Goal: Entertainment & Leisure: Browse casually

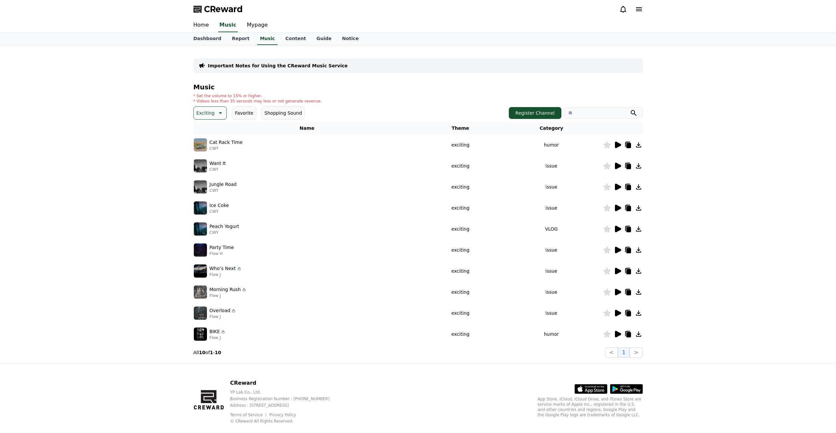
click at [619, 146] on icon at bounding box center [618, 145] width 6 height 7
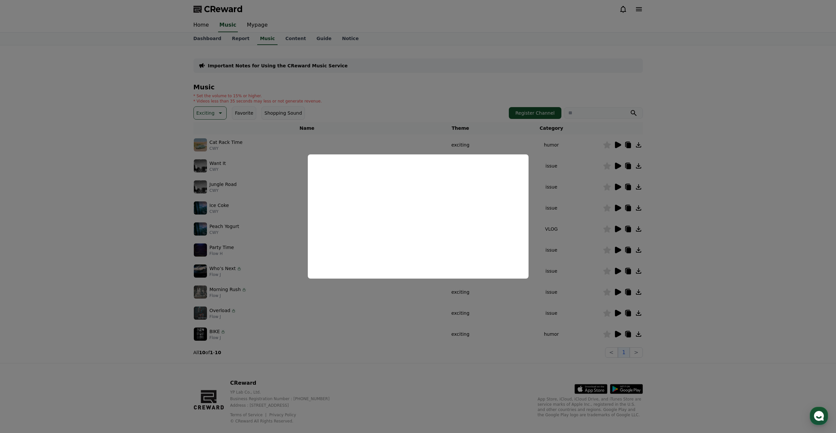
click at [614, 165] on button "close modal" at bounding box center [418, 216] width 836 height 433
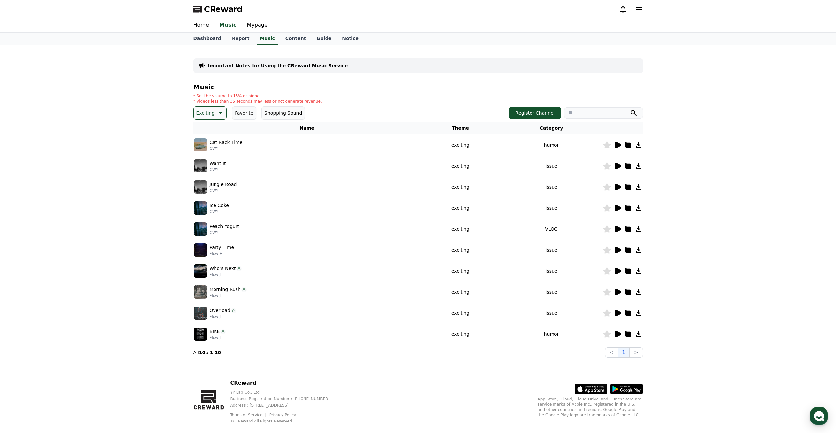
click at [618, 165] on icon at bounding box center [618, 166] width 6 height 7
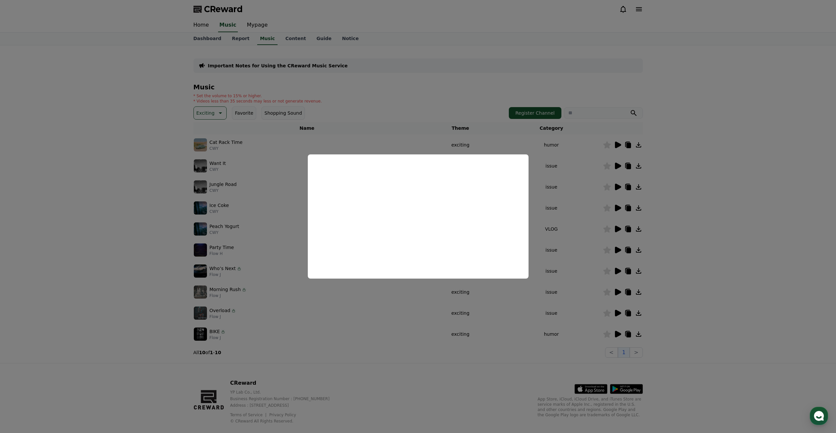
click at [233, 204] on button "close modal" at bounding box center [418, 216] width 836 height 433
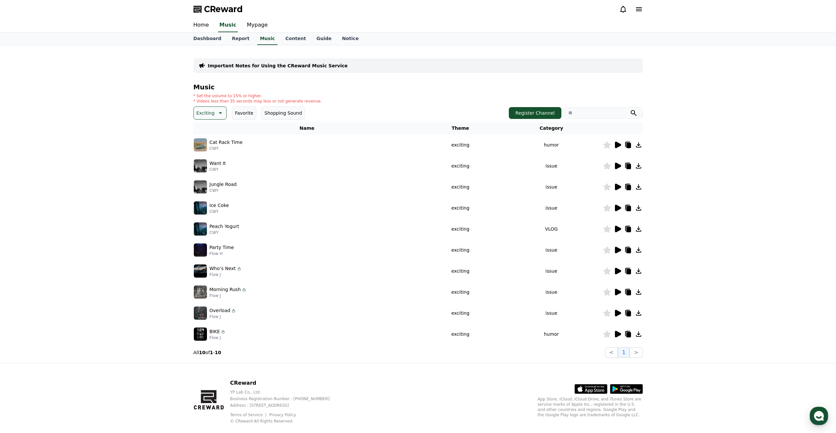
click at [216, 116] on icon at bounding box center [220, 113] width 8 height 8
click at [214, 144] on button "Fantasy" at bounding box center [206, 147] width 23 height 14
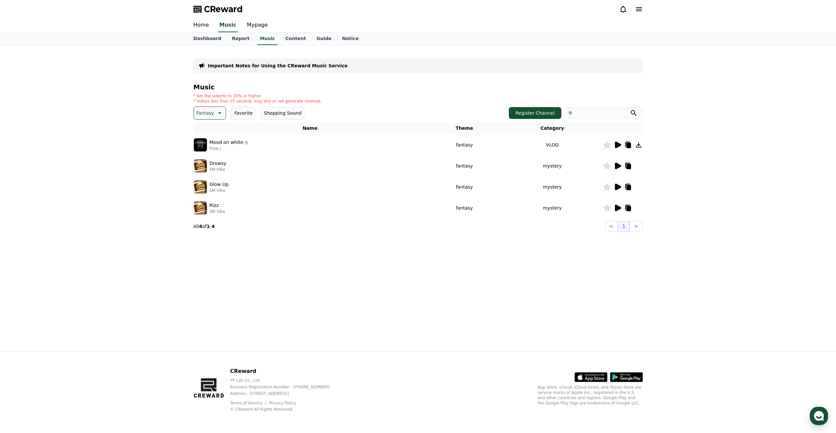
click at [618, 167] on icon at bounding box center [618, 166] width 6 height 7
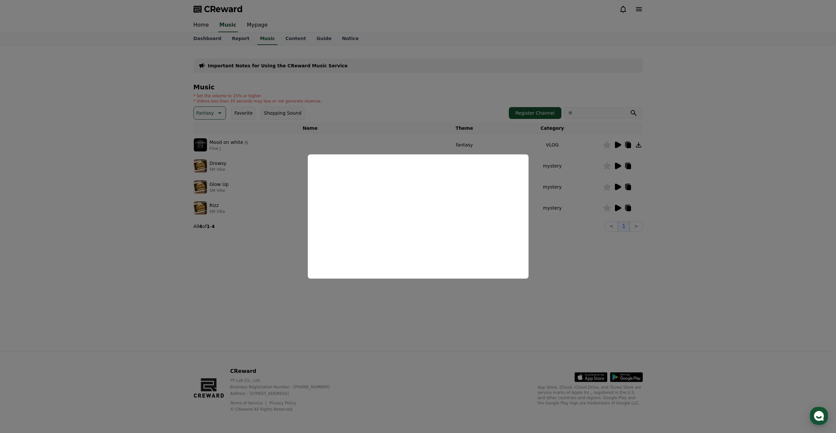
drag, startPoint x: 595, startPoint y: 249, endPoint x: 601, endPoint y: 219, distance: 30.4
click at [595, 248] on button "close modal" at bounding box center [418, 216] width 836 height 433
click at [618, 185] on icon at bounding box center [618, 187] width 6 height 7
drag, startPoint x: 627, startPoint y: 226, endPoint x: 632, endPoint y: 223, distance: 5.9
click at [628, 226] on button "close modal" at bounding box center [418, 216] width 836 height 433
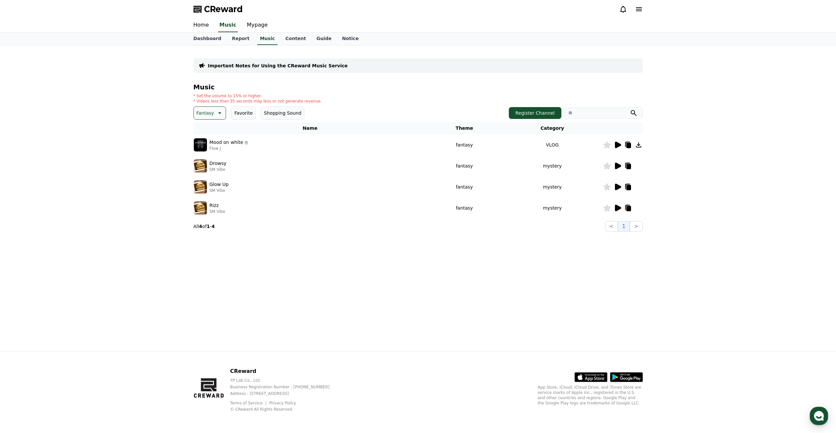
click at [616, 207] on icon at bounding box center [618, 208] width 6 height 7
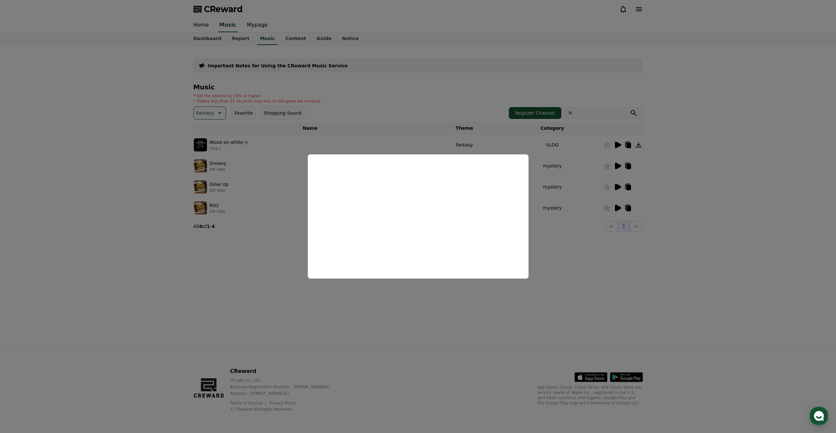
click at [628, 244] on button "close modal" at bounding box center [418, 216] width 836 height 433
click at [616, 144] on icon at bounding box center [618, 145] width 6 height 7
click at [260, 259] on button "close modal" at bounding box center [418, 216] width 836 height 433
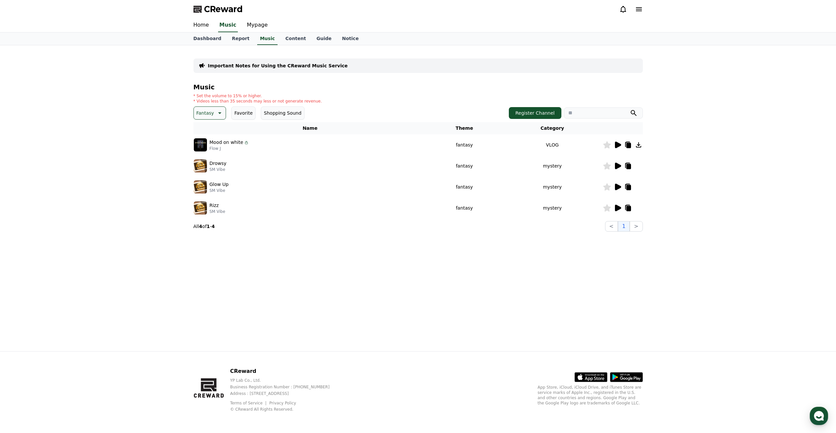
click at [214, 117] on button "Fantasy" at bounding box center [210, 112] width 33 height 13
click at [215, 164] on button "Curiosity" at bounding box center [208, 164] width 26 height 14
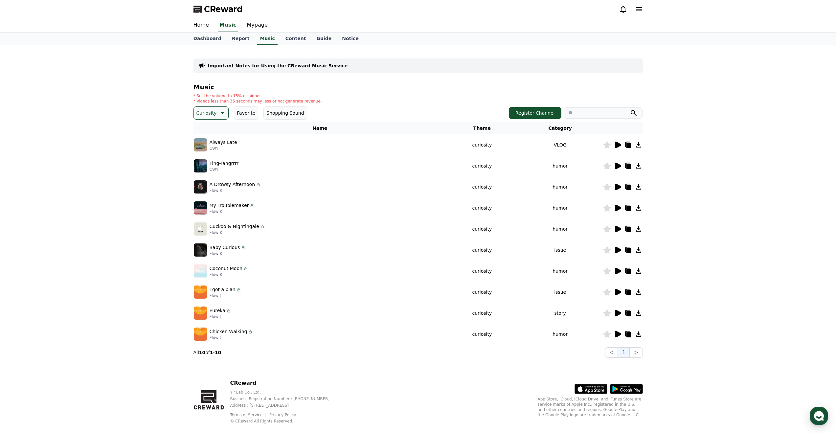
click at [620, 168] on icon at bounding box center [618, 166] width 8 height 8
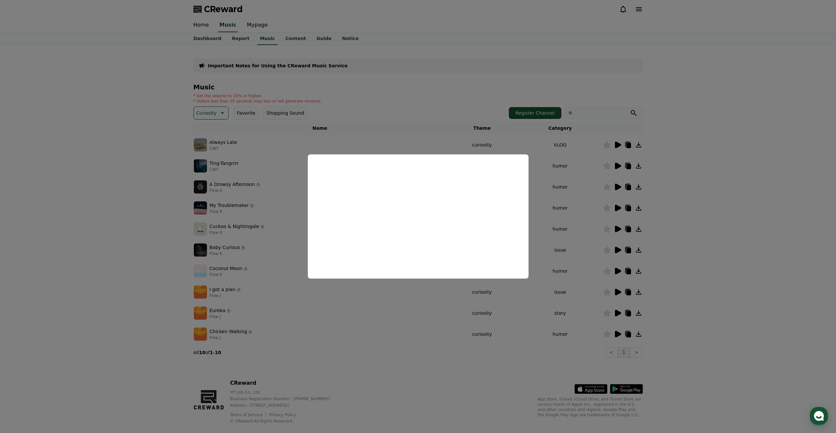
click at [597, 232] on button "close modal" at bounding box center [418, 216] width 836 height 433
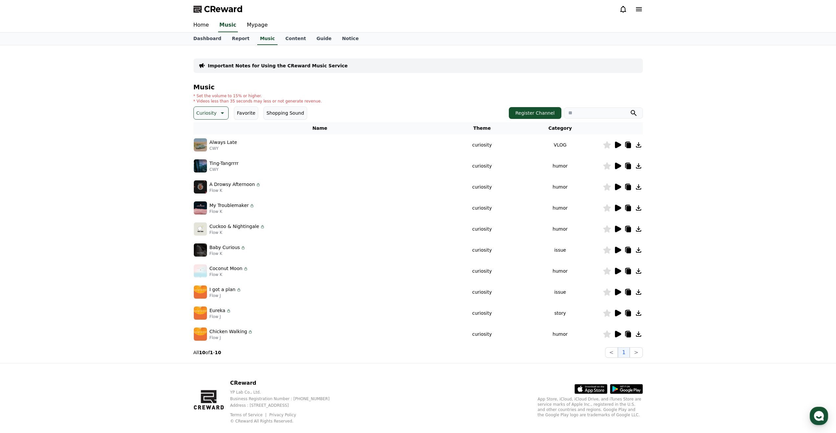
click at [619, 189] on icon at bounding box center [618, 187] width 8 height 8
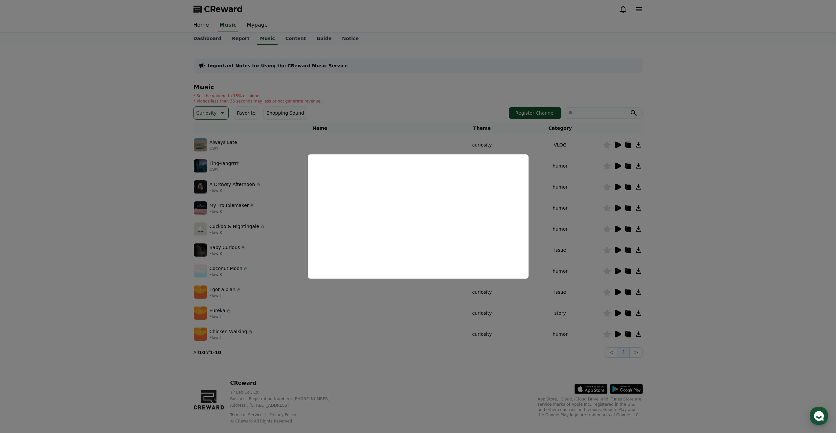
click at [598, 223] on button "close modal" at bounding box center [418, 216] width 836 height 433
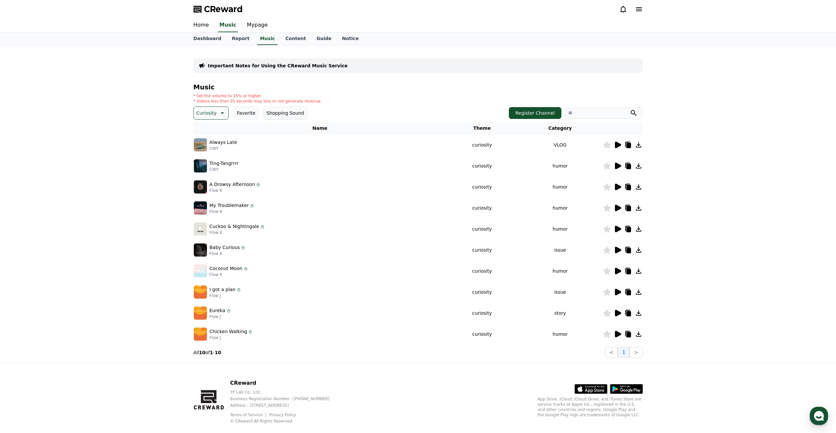
click at [638, 189] on icon at bounding box center [638, 186] width 5 height 5
click at [615, 207] on icon at bounding box center [618, 208] width 6 height 7
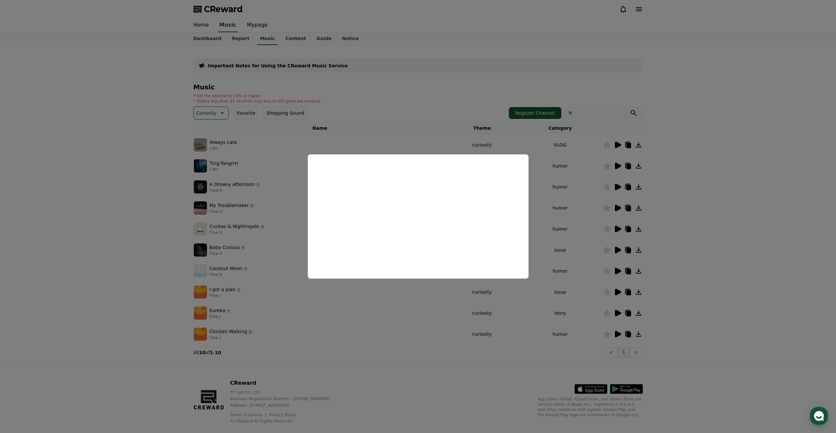
click at [548, 312] on button "close modal" at bounding box center [418, 216] width 836 height 433
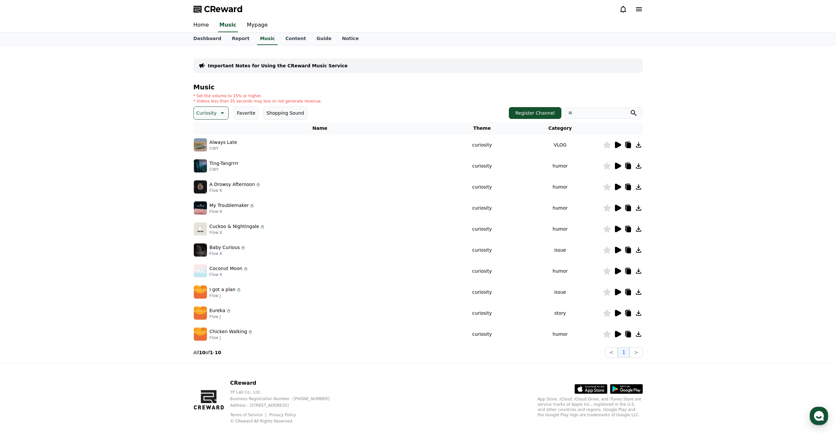
click at [617, 231] on icon at bounding box center [618, 229] width 6 height 7
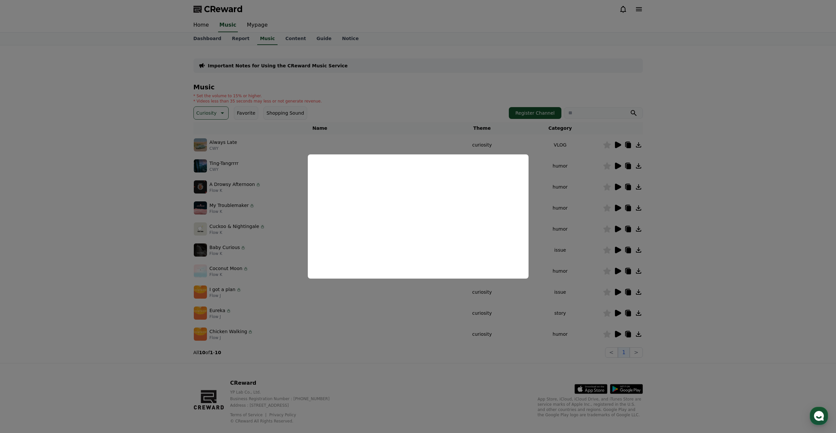
drag, startPoint x: 473, startPoint y: 318, endPoint x: 487, endPoint y: 317, distance: 13.2
click at [474, 318] on button "close modal" at bounding box center [418, 216] width 836 height 433
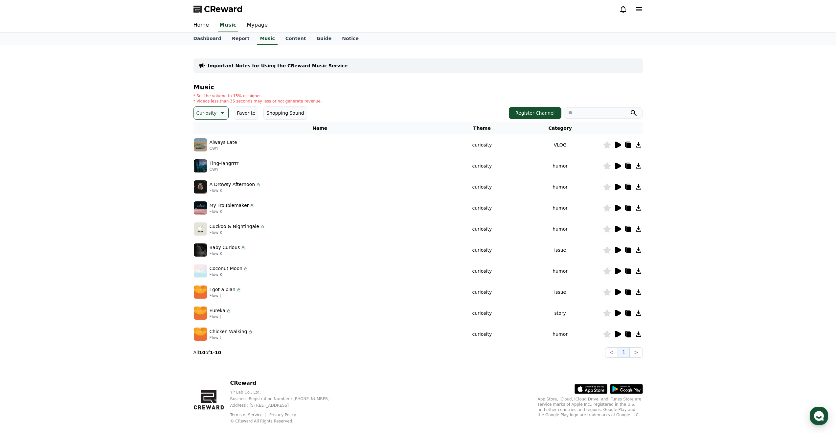
click at [616, 251] on icon at bounding box center [618, 250] width 6 height 7
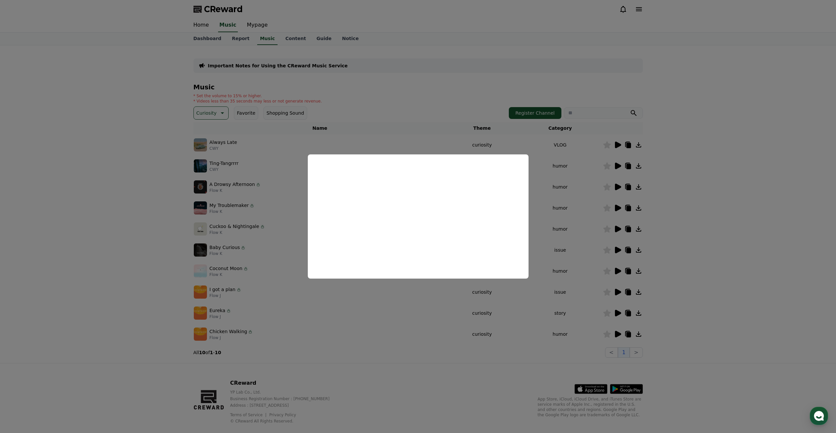
drag, startPoint x: 581, startPoint y: 315, endPoint x: 602, endPoint y: 302, distance: 25.3
click at [581, 315] on button "close modal" at bounding box center [418, 216] width 836 height 433
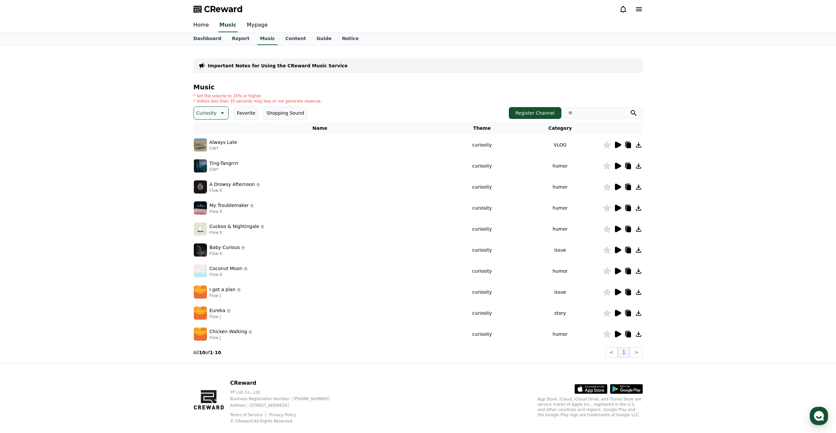
click at [616, 273] on icon at bounding box center [618, 271] width 6 height 7
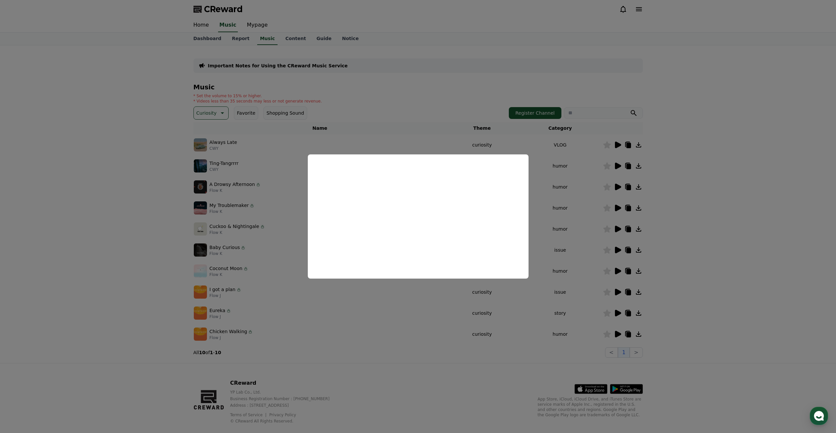
click at [546, 314] on button "close modal" at bounding box center [418, 216] width 836 height 433
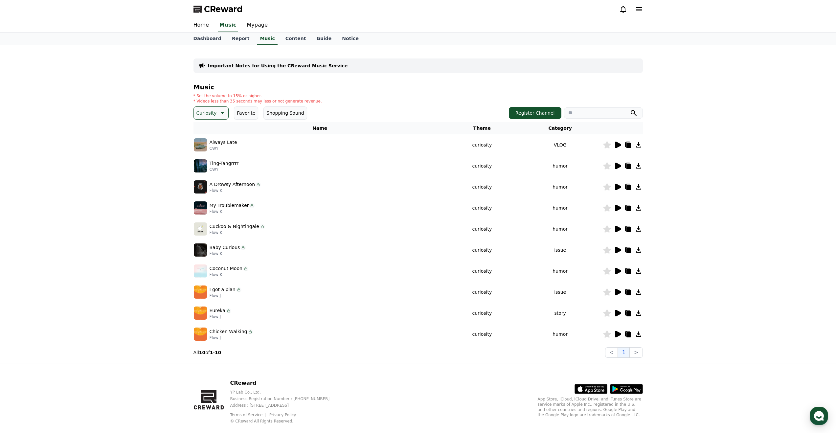
click at [618, 293] on icon at bounding box center [618, 292] width 6 height 7
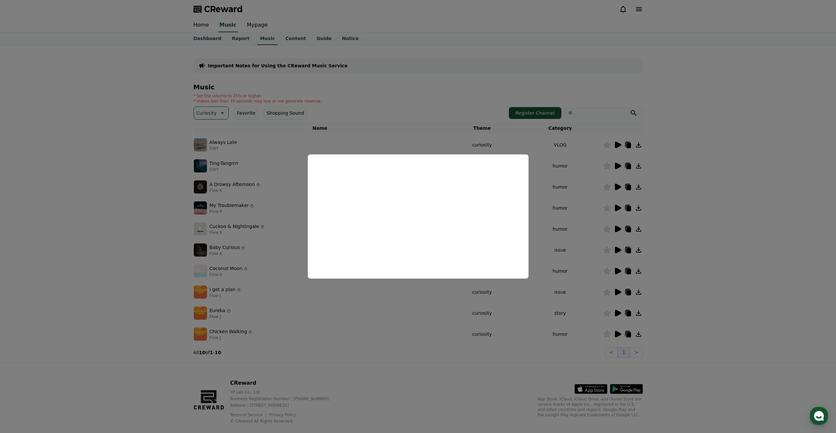
click at [574, 323] on button "close modal" at bounding box center [418, 216] width 836 height 433
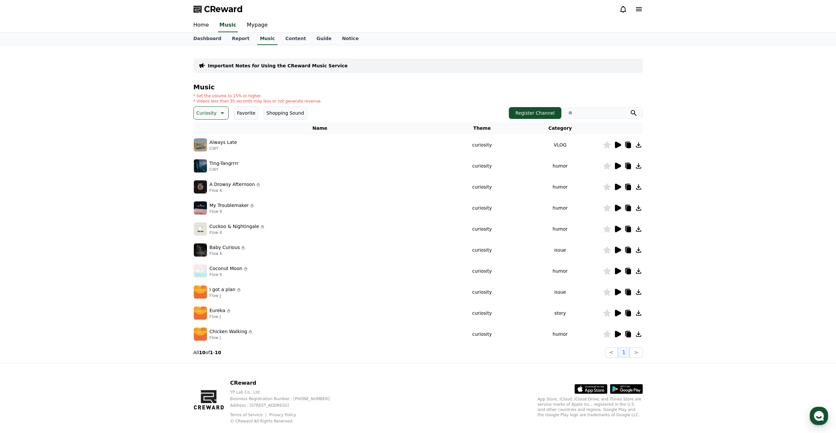
click at [619, 316] on icon at bounding box center [618, 313] width 8 height 8
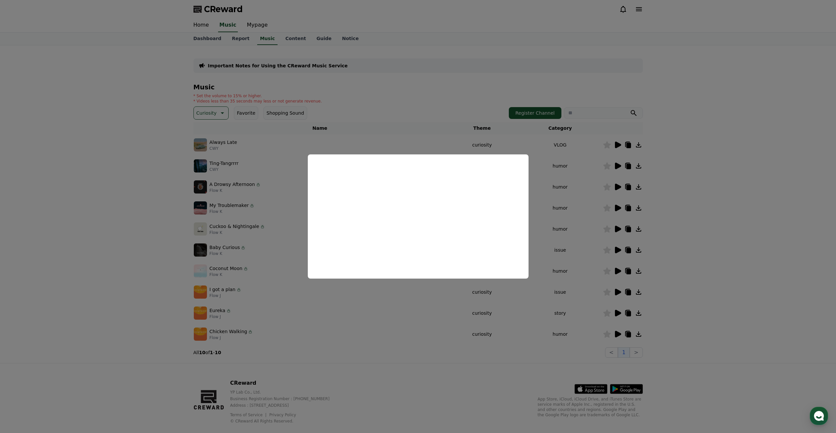
drag, startPoint x: 494, startPoint y: 312, endPoint x: 517, endPoint y: 317, distance: 23.5
click at [494, 312] on button "close modal" at bounding box center [418, 216] width 836 height 433
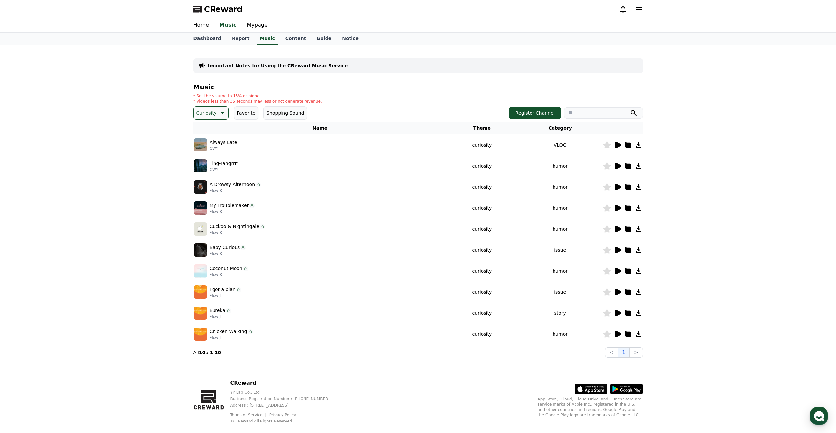
click at [615, 335] on icon at bounding box center [618, 334] width 6 height 7
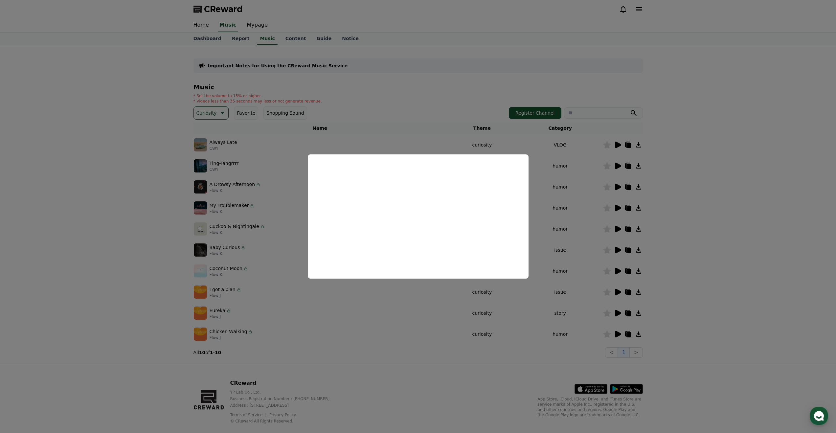
click at [638, 354] on button "close modal" at bounding box center [418, 216] width 836 height 433
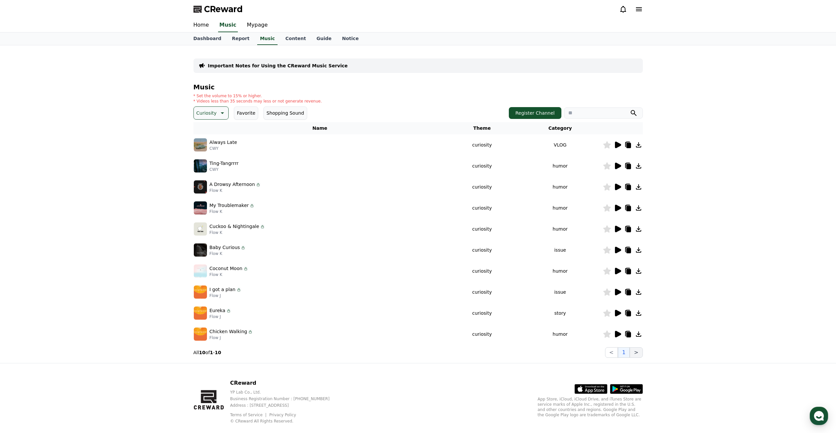
click at [635, 353] on button ">" at bounding box center [636, 352] width 13 height 11
click at [213, 115] on p "Curiosity" at bounding box center [206, 112] width 20 height 9
click at [212, 153] on button "Popping" at bounding box center [207, 153] width 24 height 14
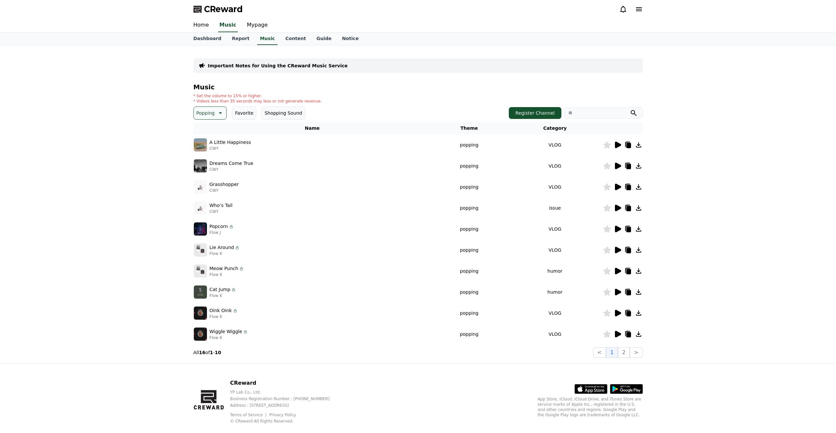
click at [615, 169] on icon at bounding box center [618, 166] width 8 height 8
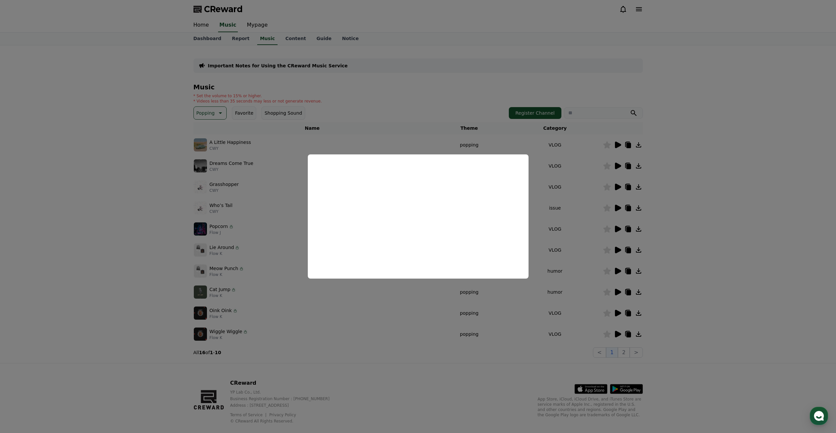
click at [583, 239] on button "close modal" at bounding box center [418, 216] width 836 height 433
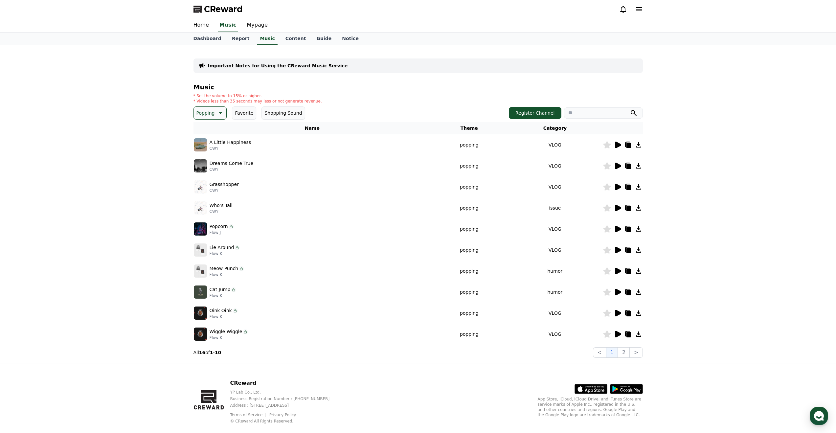
click at [619, 187] on icon at bounding box center [618, 187] width 6 height 7
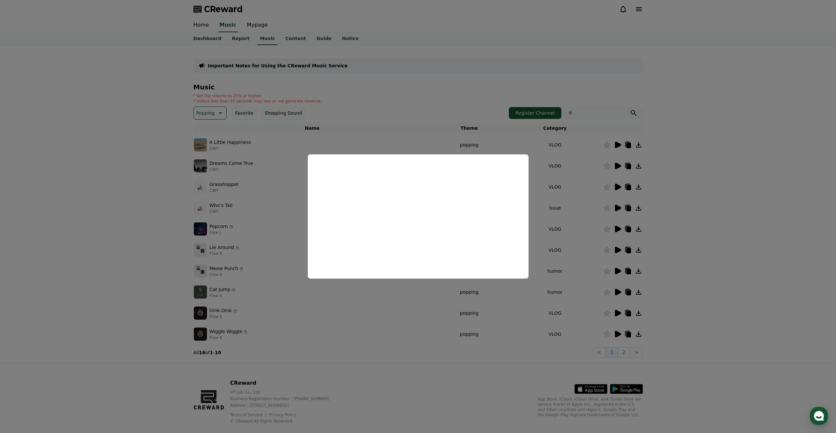
click at [619, 236] on button "close modal" at bounding box center [418, 216] width 836 height 433
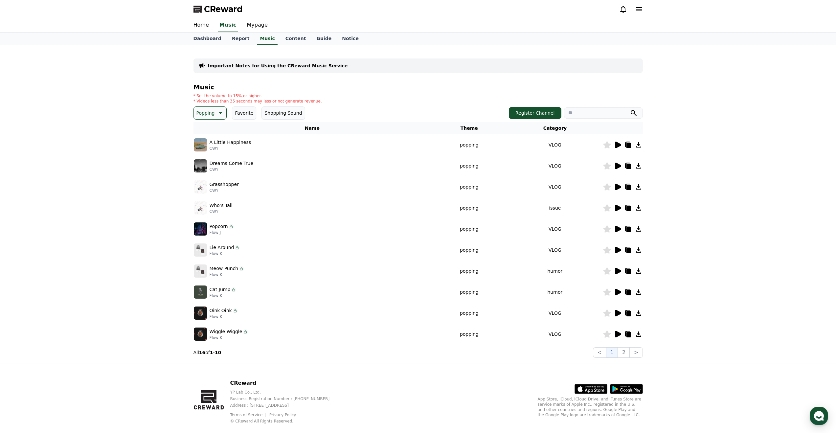
click at [616, 209] on icon at bounding box center [618, 208] width 6 height 7
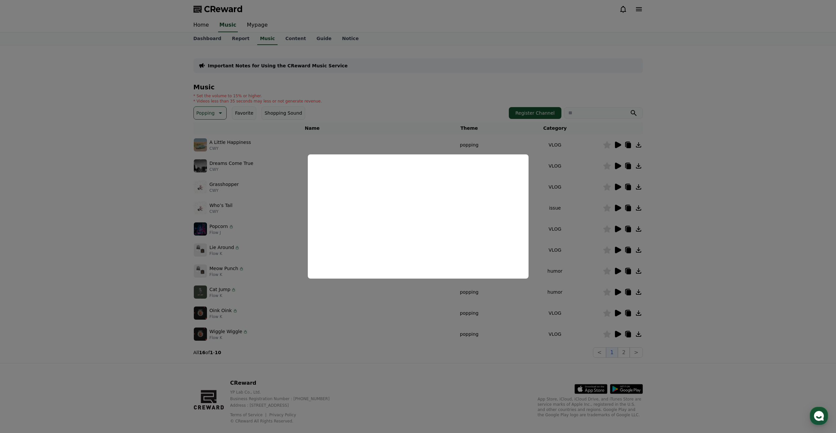
click at [626, 311] on button "close modal" at bounding box center [418, 216] width 836 height 433
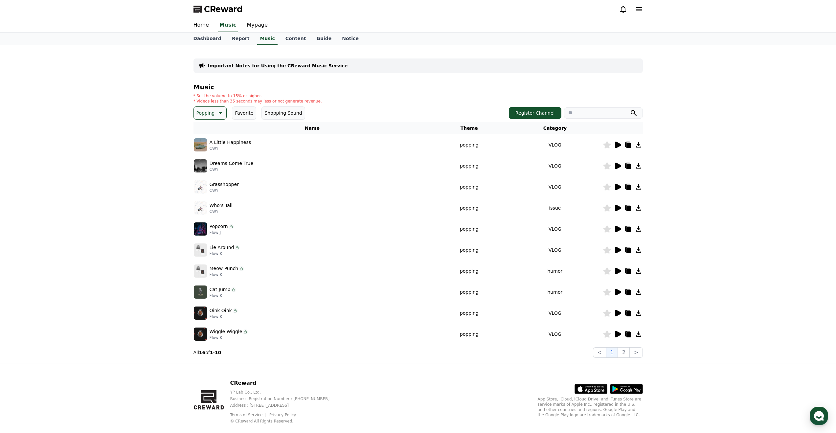
click at [618, 229] on icon at bounding box center [618, 229] width 6 height 7
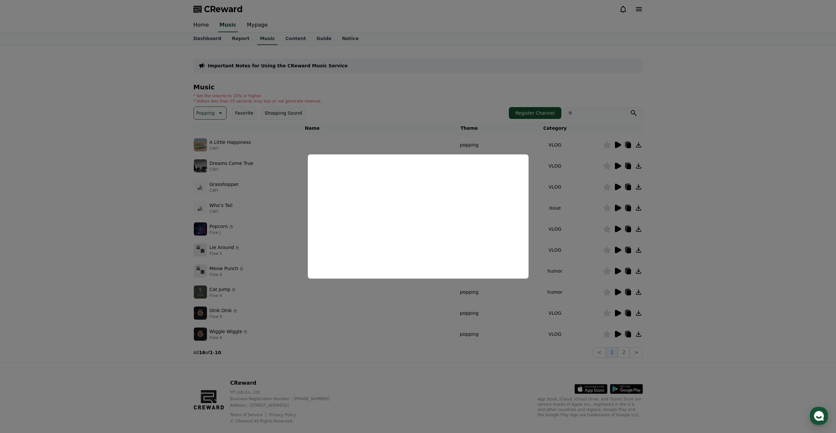
click at [581, 256] on button "close modal" at bounding box center [418, 216] width 836 height 433
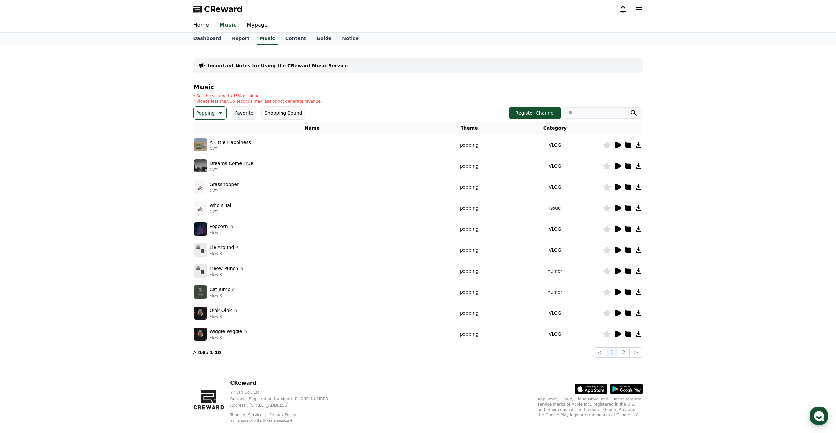
click at [638, 229] on icon at bounding box center [638, 228] width 5 height 5
click at [617, 251] on icon at bounding box center [618, 250] width 6 height 7
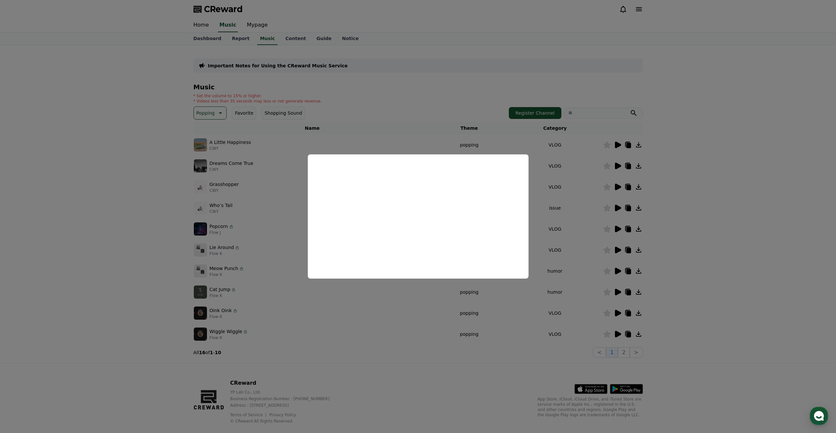
click at [639, 252] on button "close modal" at bounding box center [418, 216] width 836 height 433
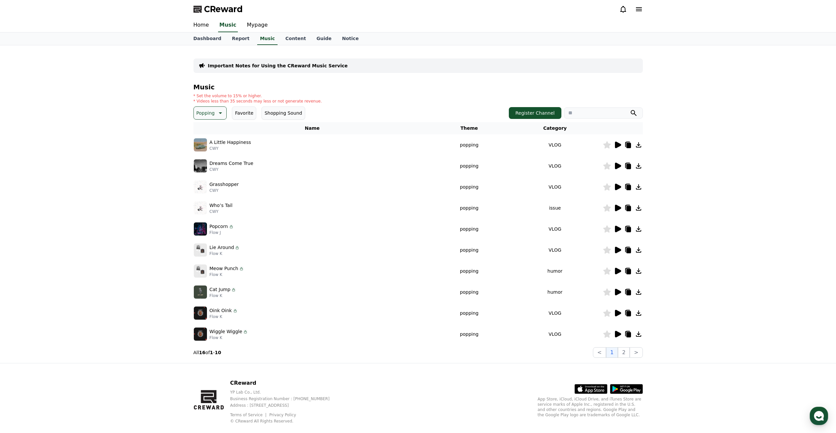
click at [639, 250] on icon at bounding box center [638, 249] width 5 height 5
click at [637, 250] on icon at bounding box center [639, 250] width 8 height 8
click at [620, 270] on icon at bounding box center [618, 271] width 6 height 7
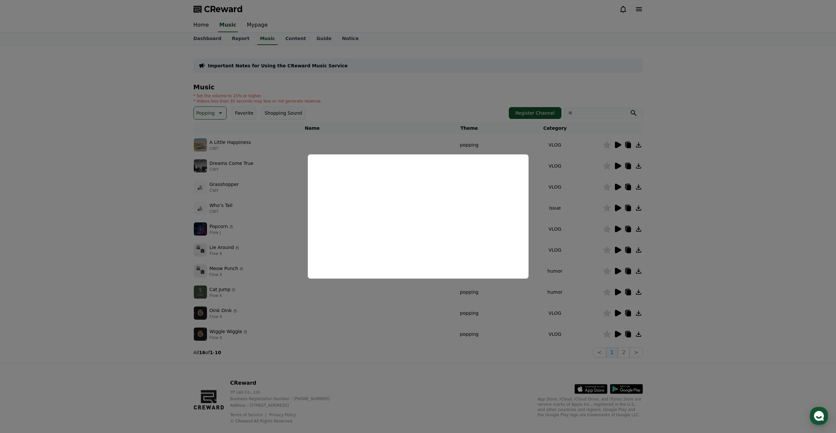
click at [574, 314] on button "close modal" at bounding box center [418, 216] width 836 height 433
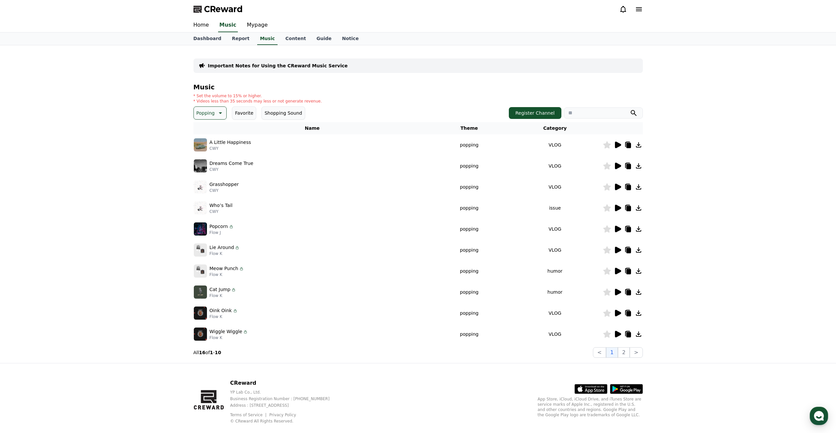
click at [619, 291] on icon at bounding box center [618, 292] width 6 height 7
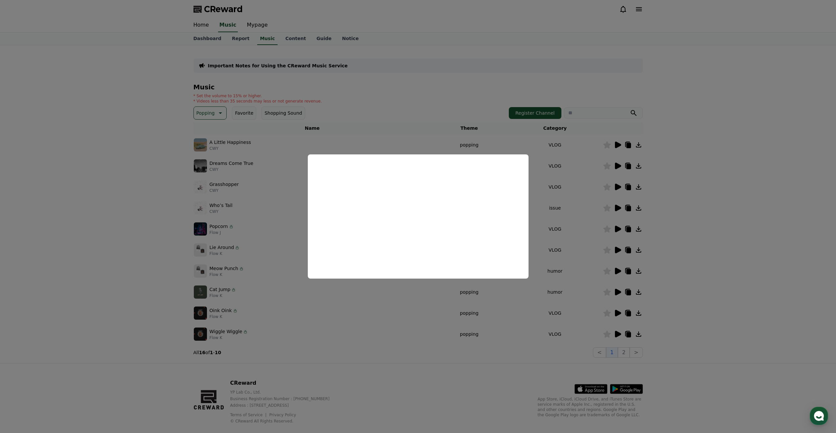
click at [606, 334] on button "close modal" at bounding box center [418, 216] width 836 height 433
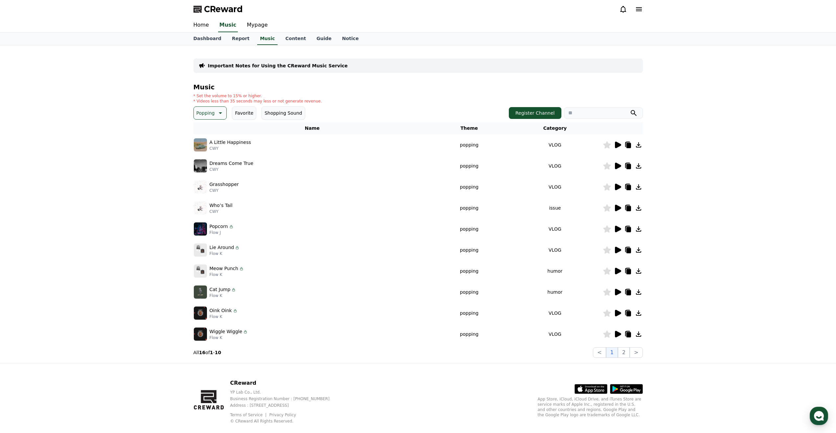
click at [617, 314] on icon at bounding box center [618, 313] width 6 height 7
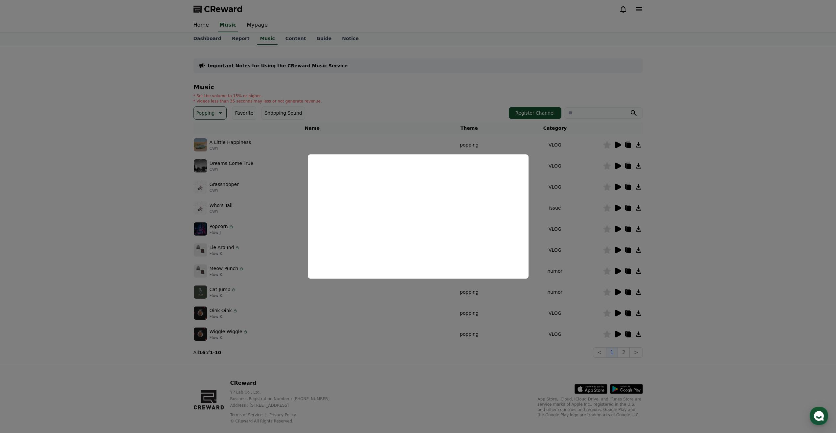
click at [562, 338] on button "close modal" at bounding box center [418, 216] width 836 height 433
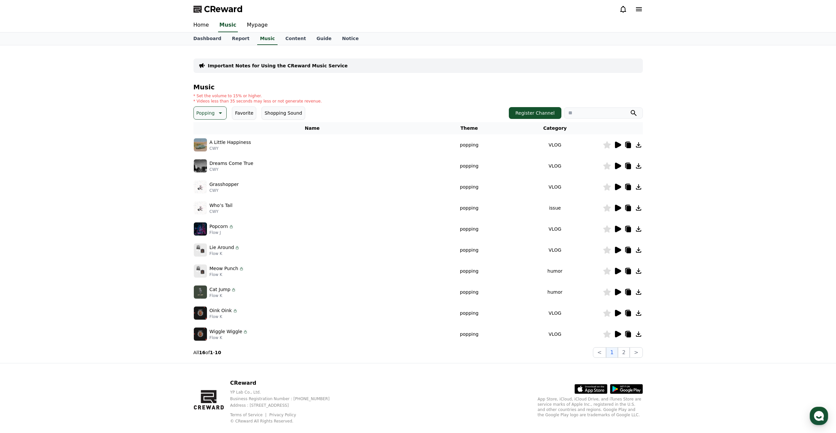
click at [620, 336] on icon at bounding box center [618, 334] width 8 height 8
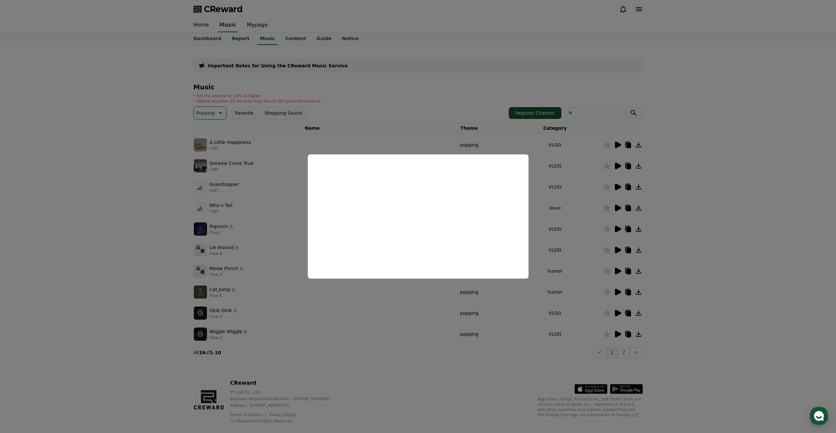
click at [254, 144] on button "close modal" at bounding box center [418, 216] width 836 height 433
click at [209, 117] on p "Popping" at bounding box center [205, 112] width 18 height 9
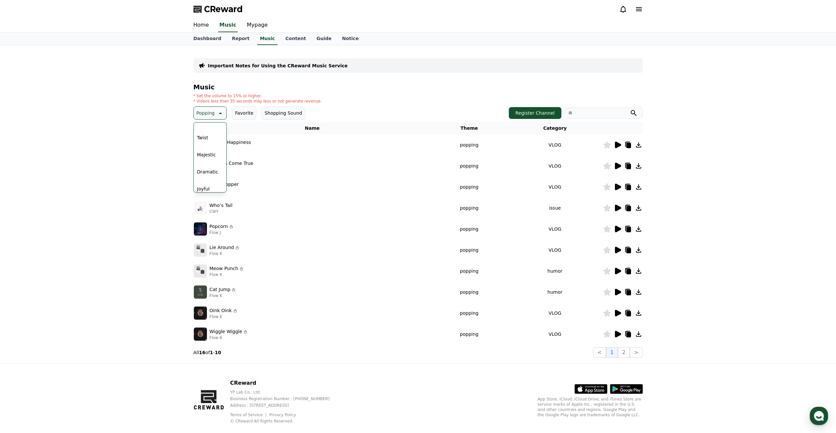
scroll to position [124, 0]
click at [210, 146] on button "Majestic" at bounding box center [207, 143] width 24 height 14
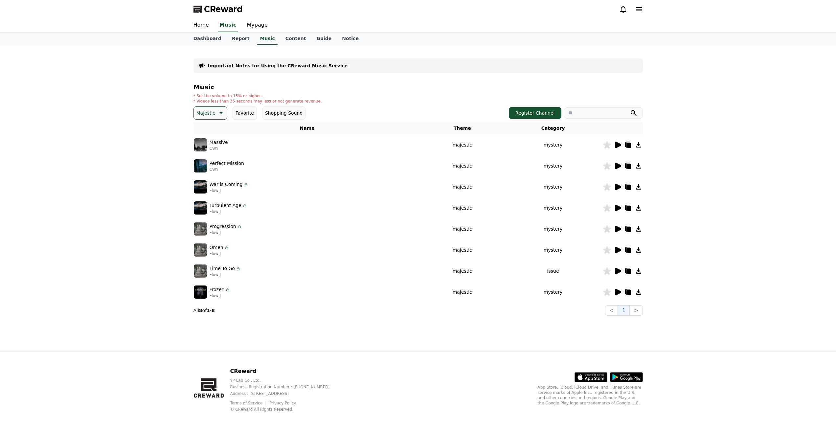
click at [619, 168] on icon at bounding box center [618, 166] width 8 height 8
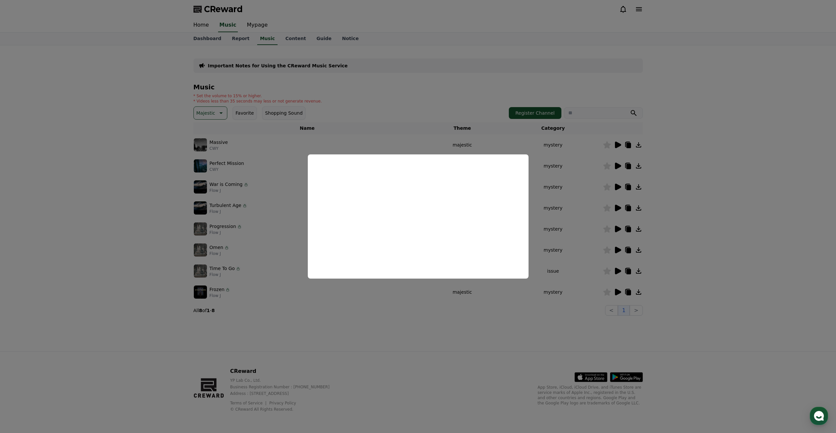
drag, startPoint x: 447, startPoint y: 321, endPoint x: 490, endPoint y: 283, distance: 57.0
click at [447, 321] on button "close modal" at bounding box center [418, 216] width 836 height 433
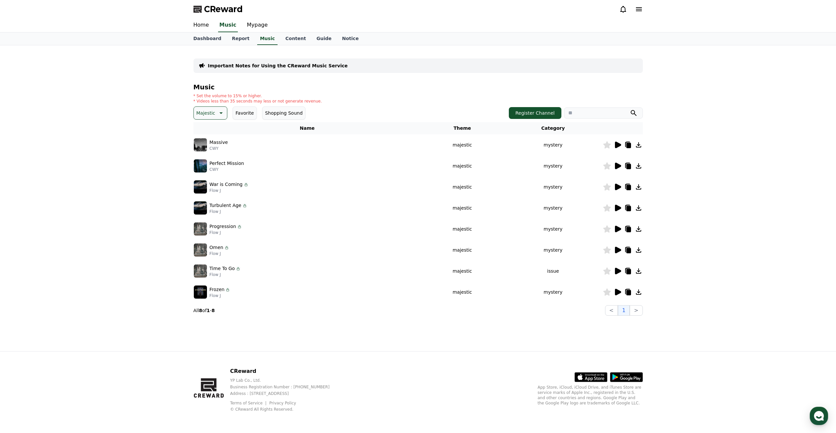
click at [617, 147] on icon at bounding box center [618, 145] width 6 height 7
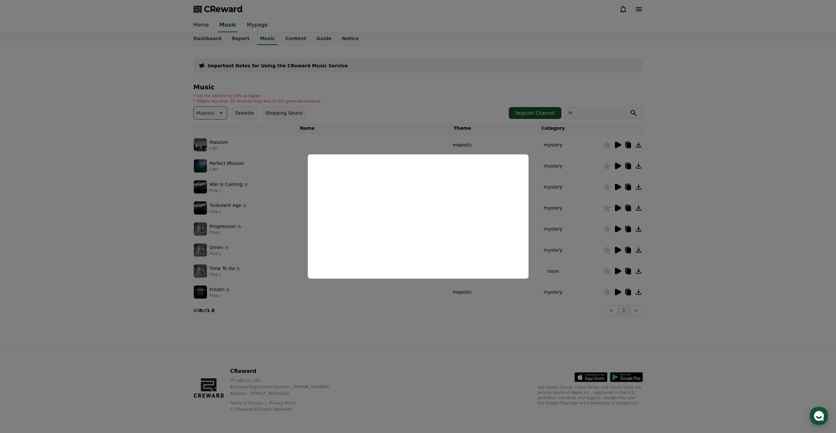
click at [582, 270] on button "close modal" at bounding box center [418, 216] width 836 height 433
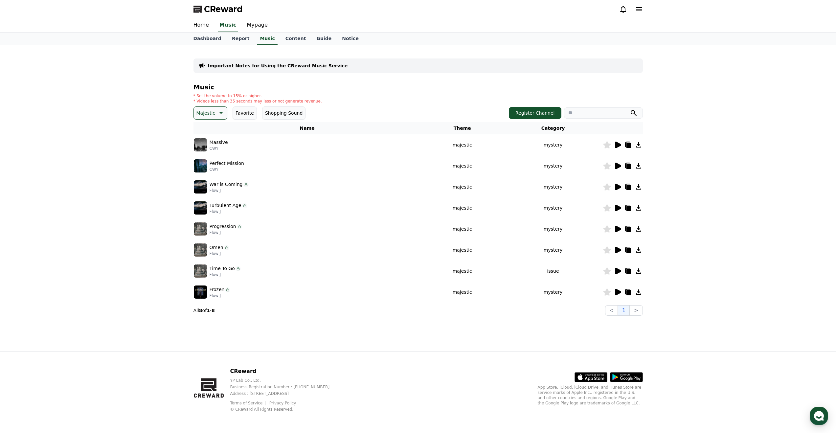
click at [637, 148] on icon at bounding box center [639, 145] width 8 height 8
click at [727, 223] on div "Important Notes for Using the CReward Music Service Music * Set the volume to 1…" at bounding box center [418, 198] width 836 height 306
click at [638, 145] on icon at bounding box center [638, 144] width 5 height 5
click at [640, 144] on icon at bounding box center [639, 145] width 8 height 8
click at [617, 228] on icon at bounding box center [618, 229] width 6 height 7
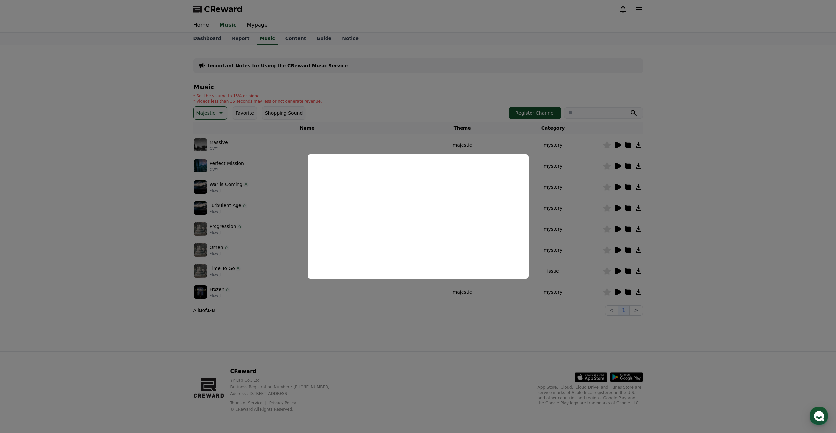
click at [645, 229] on button "close modal" at bounding box center [418, 216] width 836 height 433
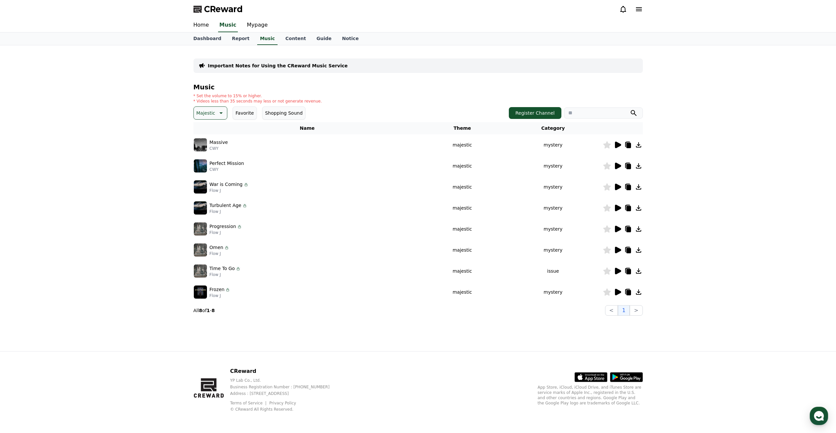
click at [639, 229] on icon at bounding box center [638, 228] width 5 height 5
click at [198, 225] on img at bounding box center [200, 228] width 13 height 13
click at [620, 293] on icon at bounding box center [618, 292] width 8 height 8
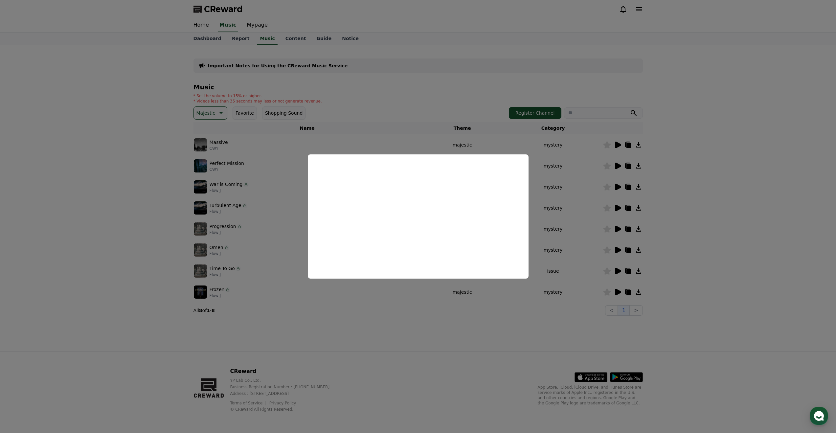
click at [617, 274] on button "close modal" at bounding box center [418, 216] width 836 height 433
click at [617, 267] on icon at bounding box center [618, 271] width 8 height 8
drag, startPoint x: 566, startPoint y: 289, endPoint x: 582, endPoint y: 283, distance: 16.8
click at [566, 289] on button "close modal" at bounding box center [418, 216] width 836 height 433
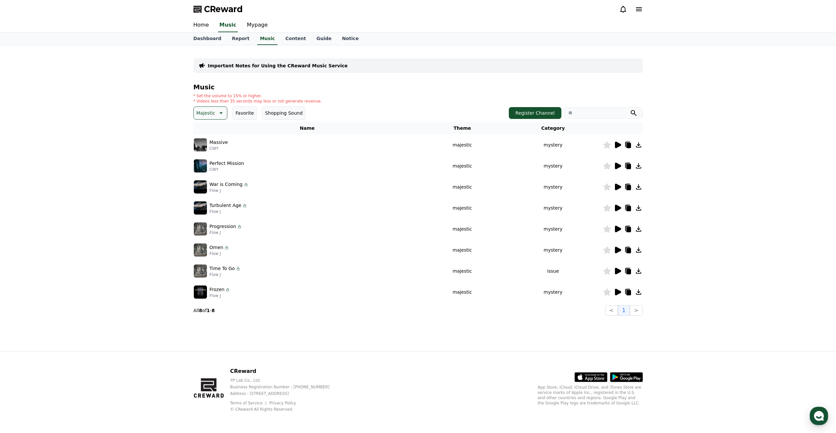
click at [617, 250] on icon at bounding box center [618, 250] width 6 height 7
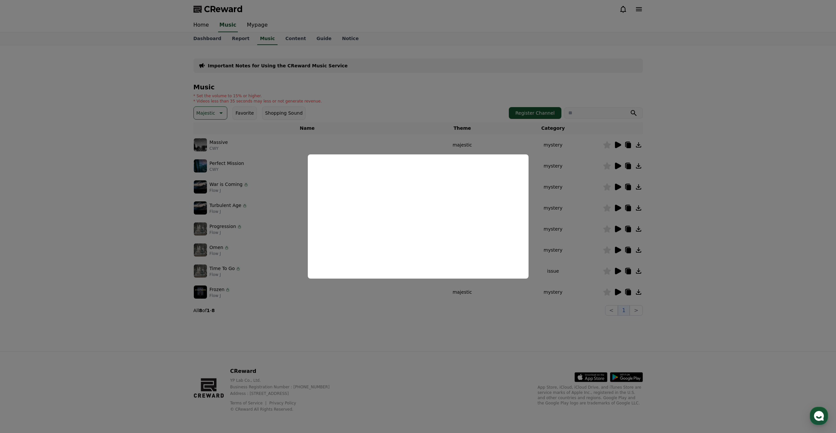
click at [626, 259] on button "close modal" at bounding box center [418, 216] width 836 height 433
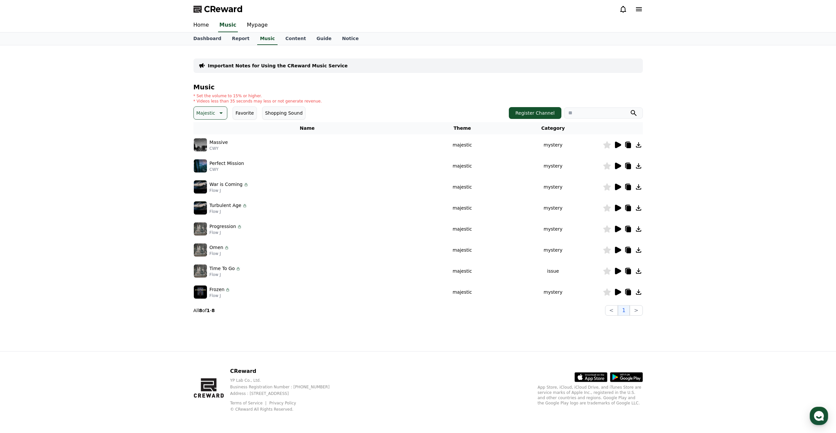
click at [638, 250] on icon at bounding box center [638, 249] width 5 height 5
click at [636, 251] on icon at bounding box center [639, 250] width 8 height 8
click at [616, 209] on icon at bounding box center [618, 208] width 6 height 7
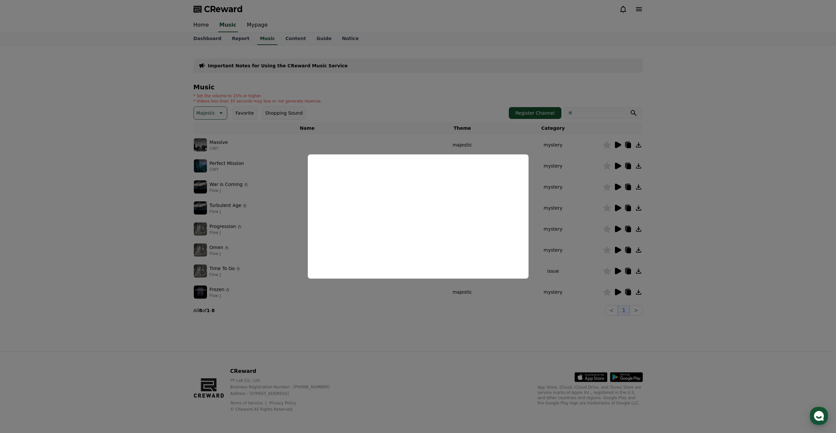
click at [548, 226] on button "close modal" at bounding box center [418, 216] width 836 height 433
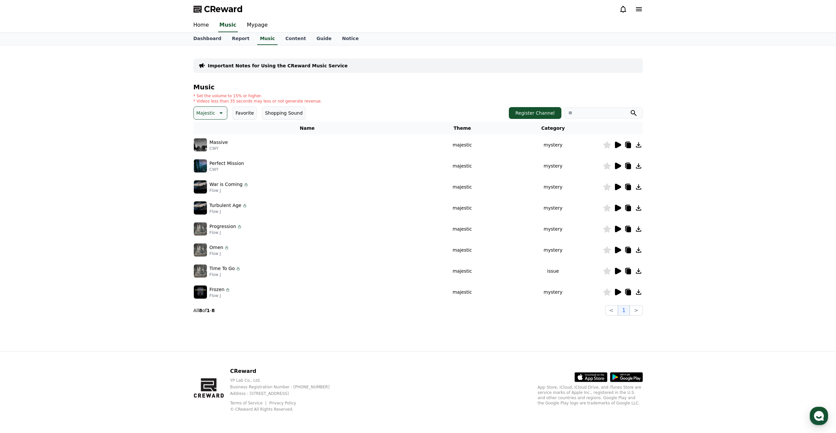
click at [641, 209] on icon at bounding box center [638, 207] width 5 height 5
click at [619, 209] on icon at bounding box center [618, 208] width 6 height 7
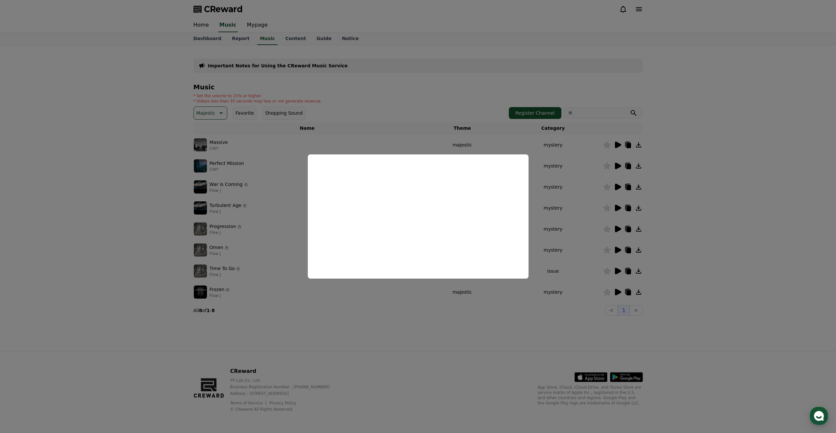
click at [617, 254] on button "close modal" at bounding box center [418, 216] width 836 height 433
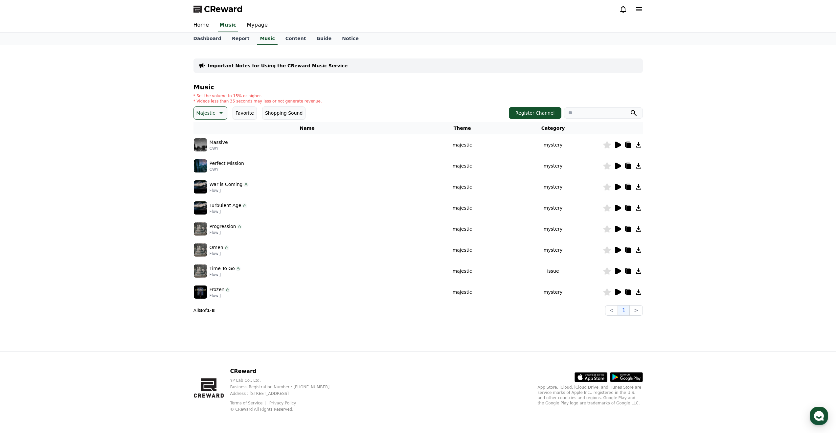
click at [618, 184] on icon at bounding box center [618, 187] width 8 height 8
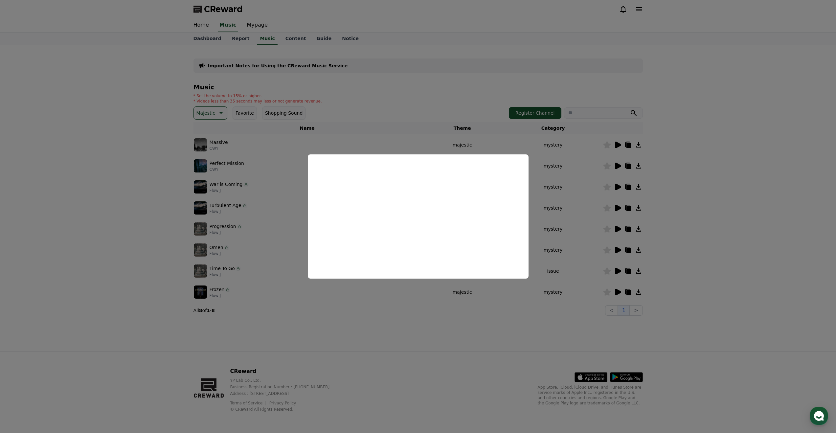
drag, startPoint x: 605, startPoint y: 224, endPoint x: 619, endPoint y: 191, distance: 35.8
click at [606, 224] on button "close modal" at bounding box center [418, 216] width 836 height 433
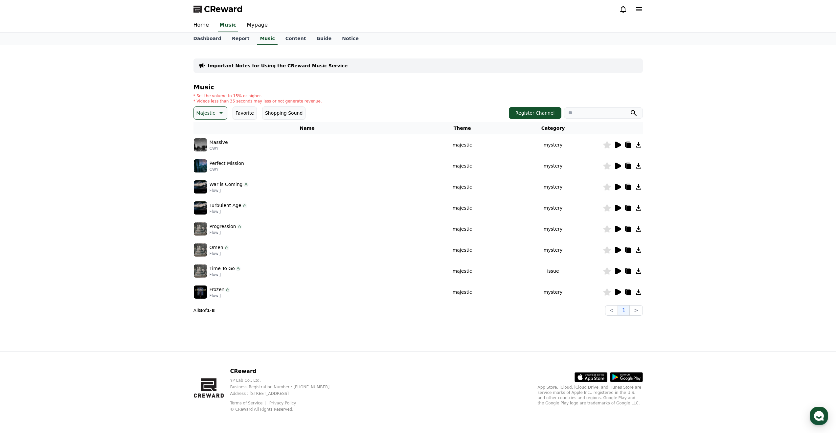
click at [618, 164] on icon at bounding box center [618, 166] width 6 height 7
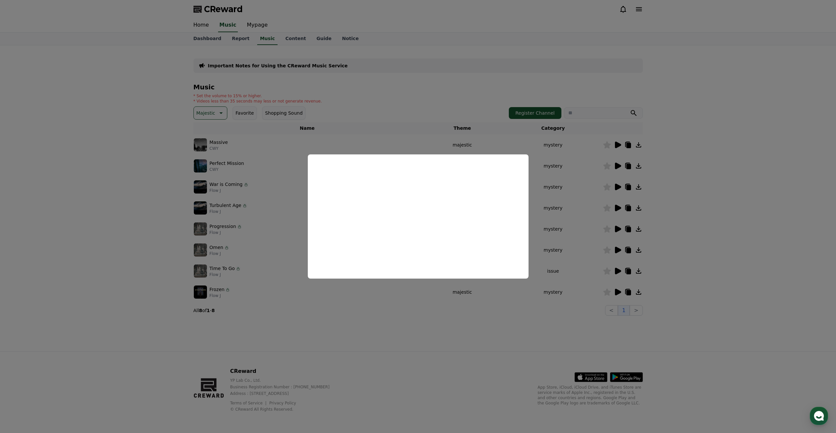
click at [638, 166] on button "close modal" at bounding box center [418, 216] width 836 height 433
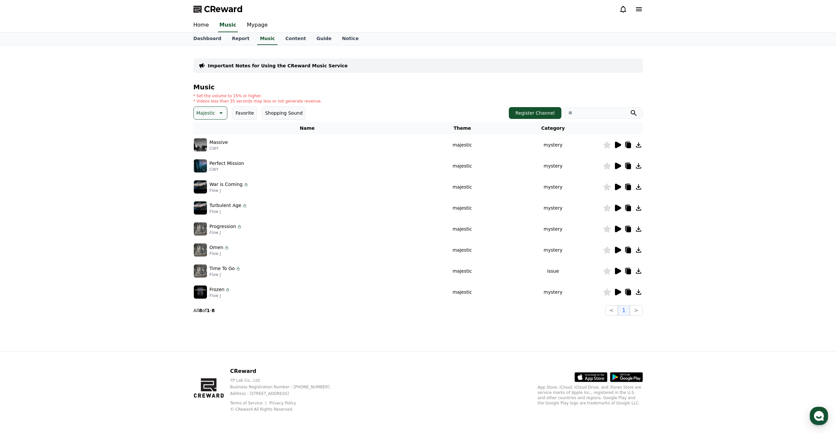
click at [639, 168] on icon at bounding box center [639, 166] width 8 height 8
click at [639, 311] on button ">" at bounding box center [636, 310] width 13 height 11
click at [211, 113] on p "Majestic" at bounding box center [205, 112] width 19 height 9
click at [205, 158] on button "Groove" at bounding box center [206, 157] width 22 height 14
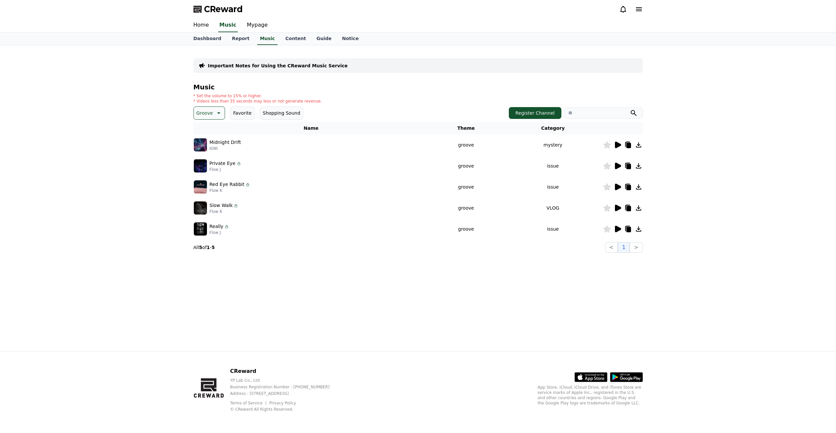
click at [615, 145] on icon at bounding box center [618, 145] width 8 height 8
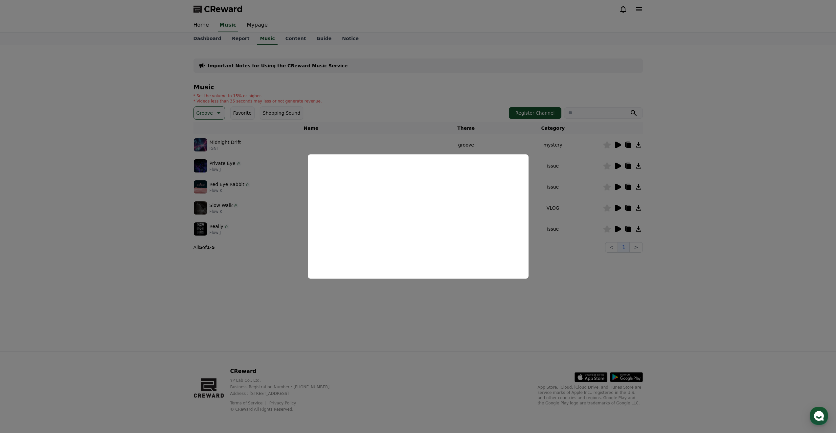
drag, startPoint x: 410, startPoint y: 295, endPoint x: 449, endPoint y: 290, distance: 39.7
click at [412, 295] on button "close modal" at bounding box center [418, 216] width 836 height 433
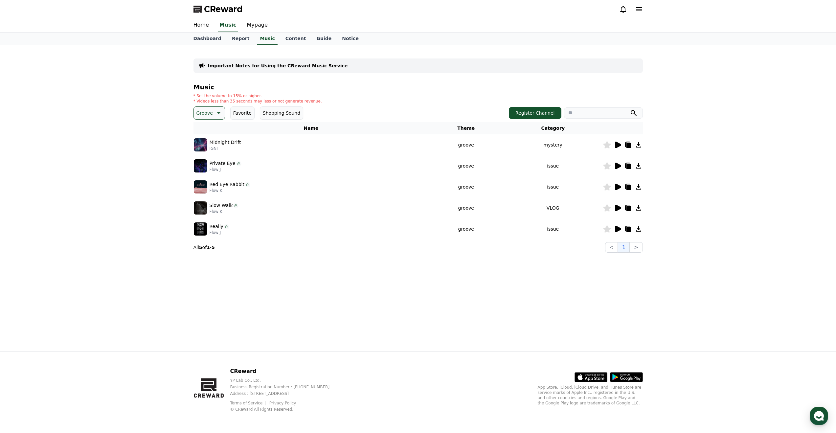
click at [621, 227] on icon at bounding box center [618, 229] width 8 height 8
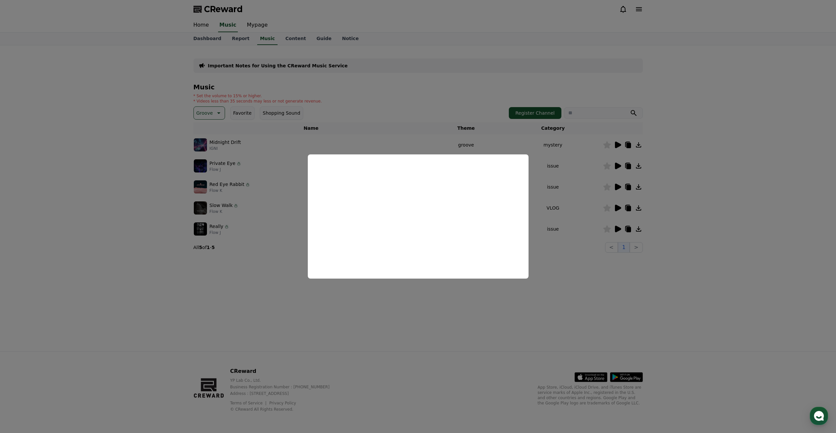
click at [622, 210] on button "close modal" at bounding box center [418, 216] width 836 height 433
click at [620, 208] on icon at bounding box center [618, 208] width 6 height 7
click at [619, 188] on button "close modal" at bounding box center [418, 216] width 836 height 433
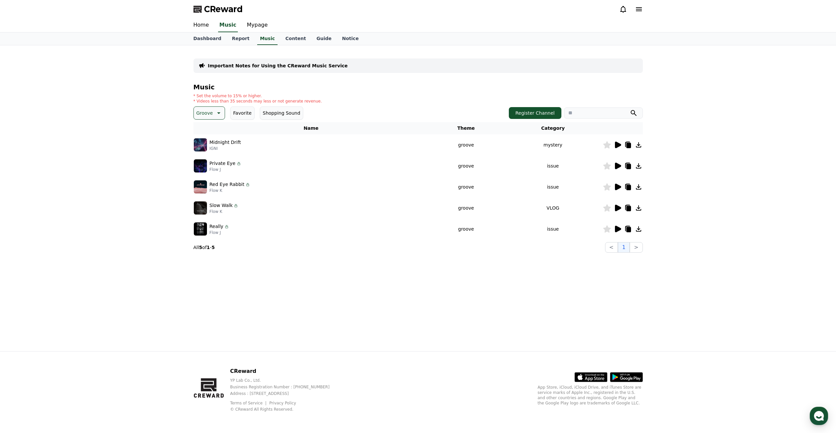
click at [618, 184] on icon at bounding box center [618, 187] width 8 height 8
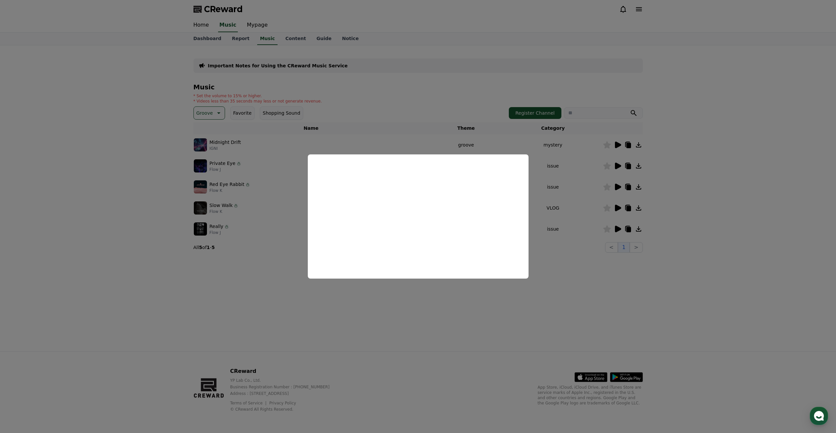
click at [640, 189] on button "close modal" at bounding box center [418, 216] width 836 height 433
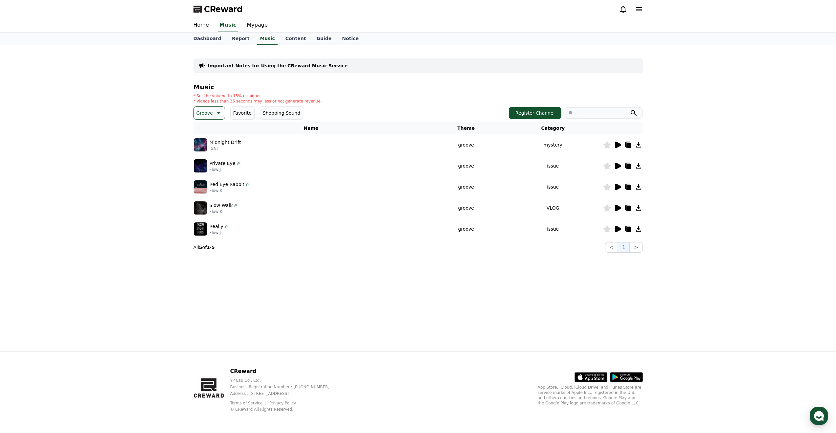
click at [637, 184] on icon at bounding box center [639, 187] width 8 height 8
click at [621, 227] on icon at bounding box center [618, 229] width 8 height 8
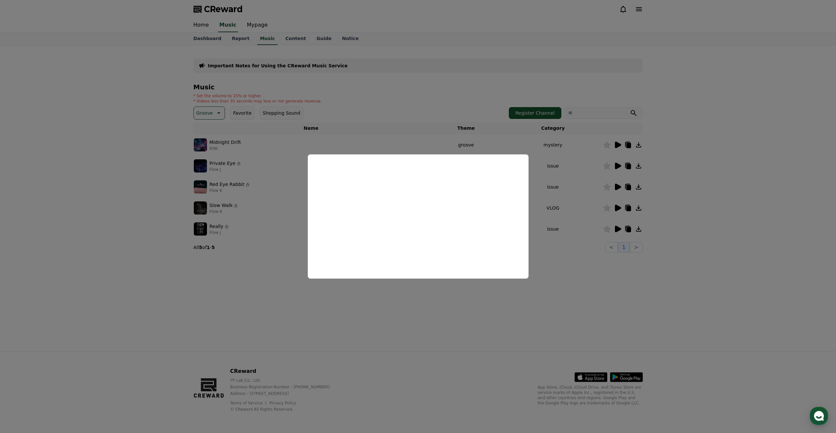
click at [563, 247] on button "close modal" at bounding box center [418, 216] width 836 height 433
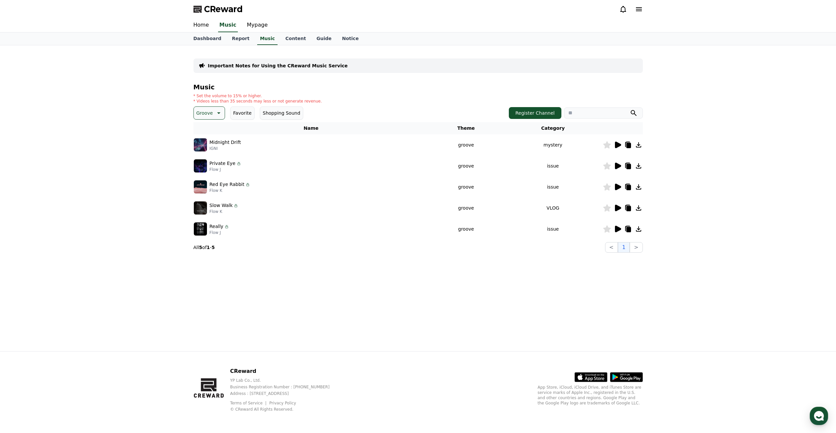
click at [617, 168] on icon at bounding box center [618, 166] width 6 height 7
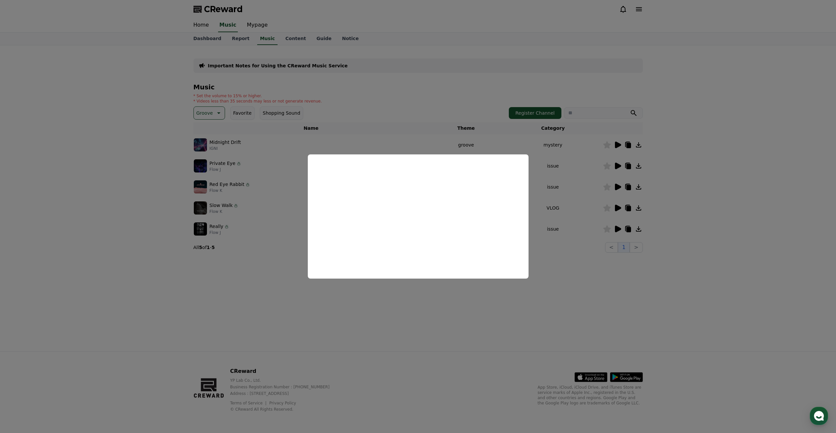
click at [633, 234] on button "close modal" at bounding box center [418, 216] width 836 height 433
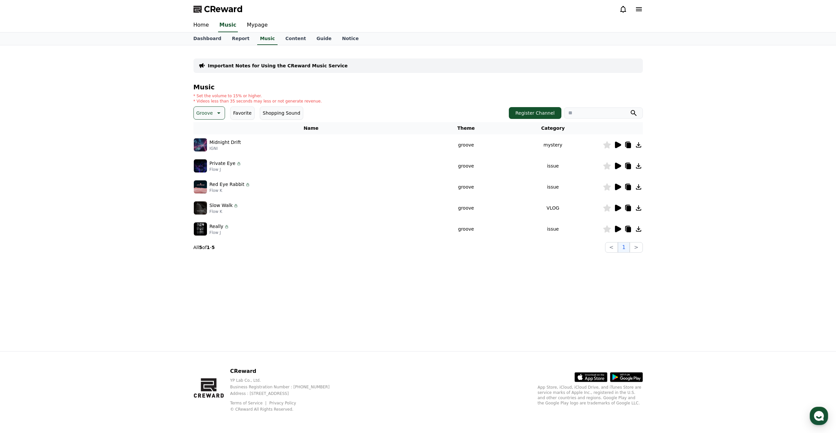
click at [619, 148] on icon at bounding box center [618, 145] width 8 height 8
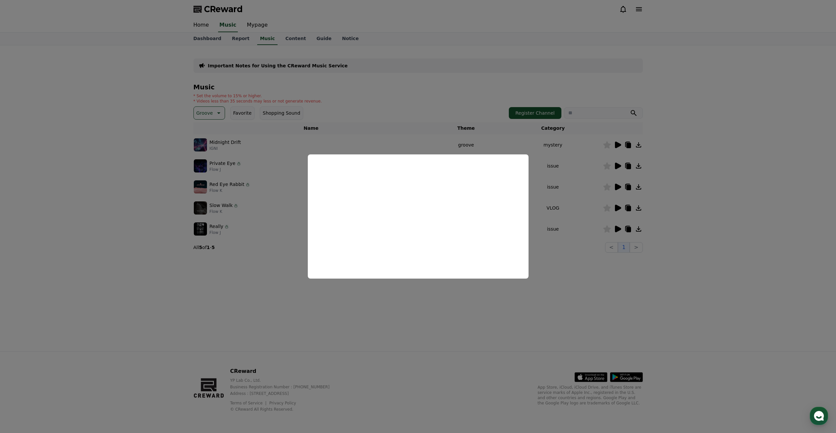
click at [565, 279] on button "close modal" at bounding box center [418, 216] width 836 height 433
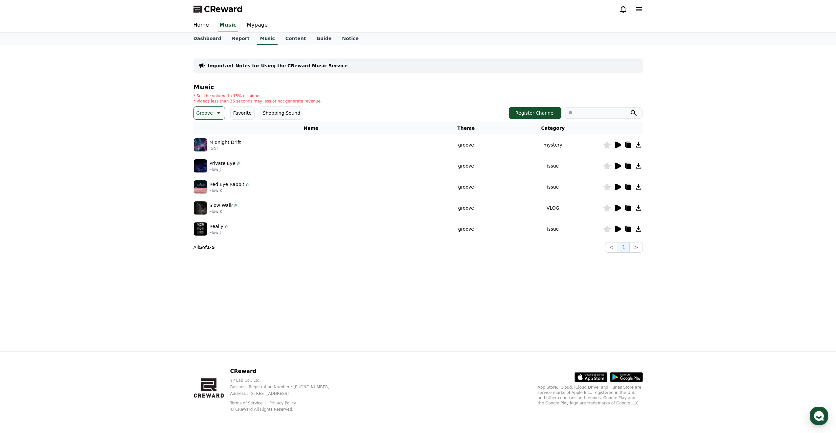
click at [619, 189] on icon at bounding box center [618, 187] width 8 height 8
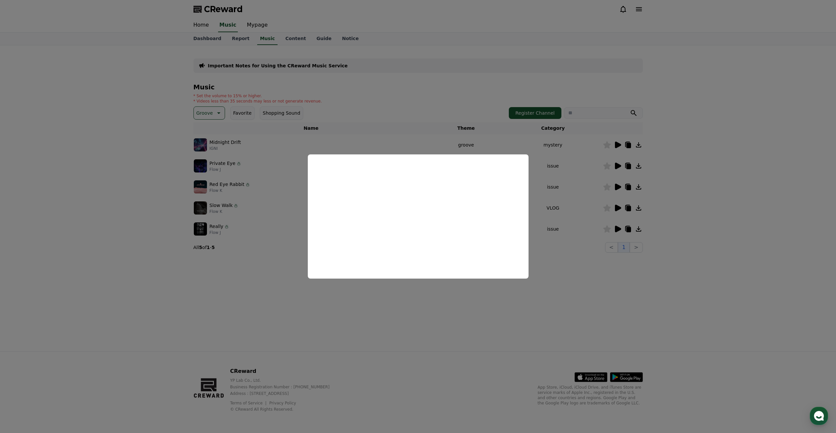
click at [594, 265] on button "close modal" at bounding box center [418, 216] width 836 height 433
click at [218, 114] on icon at bounding box center [218, 113] width 8 height 8
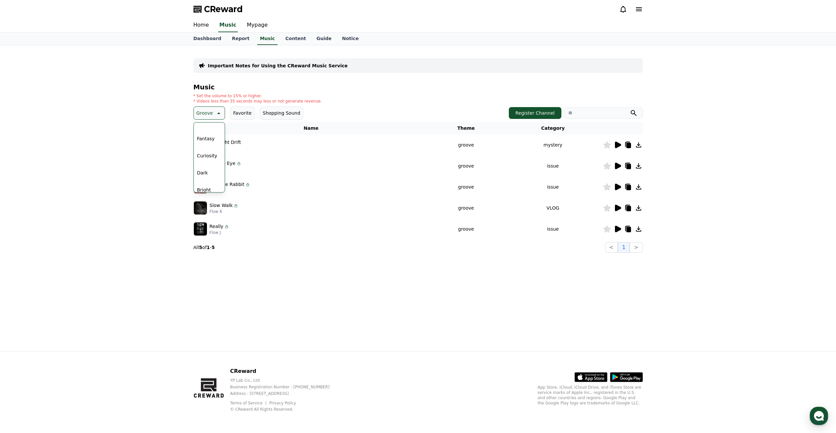
scroll to position [9, 0]
click at [222, 137] on div "All Fantasy Curiosity Dark Bright Popping Exciting Twist Majestic Dramatic Joyf…" at bounding box center [210, 157] width 32 height 70
click at [204, 169] on button "Dark" at bounding box center [203, 172] width 16 height 14
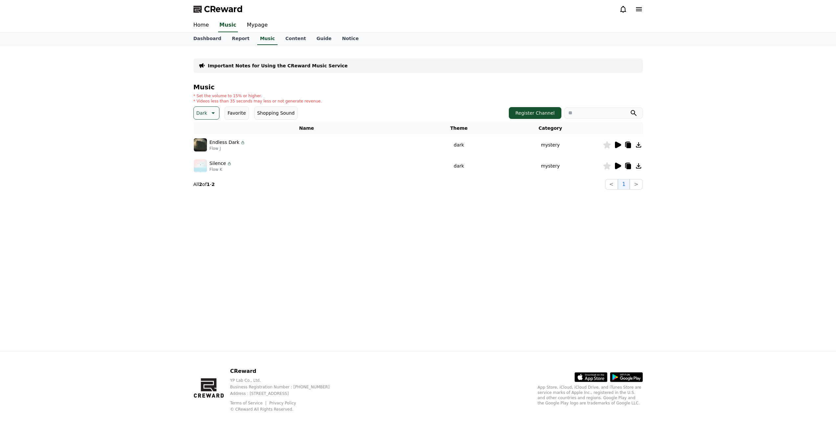
click at [618, 164] on icon at bounding box center [618, 166] width 6 height 7
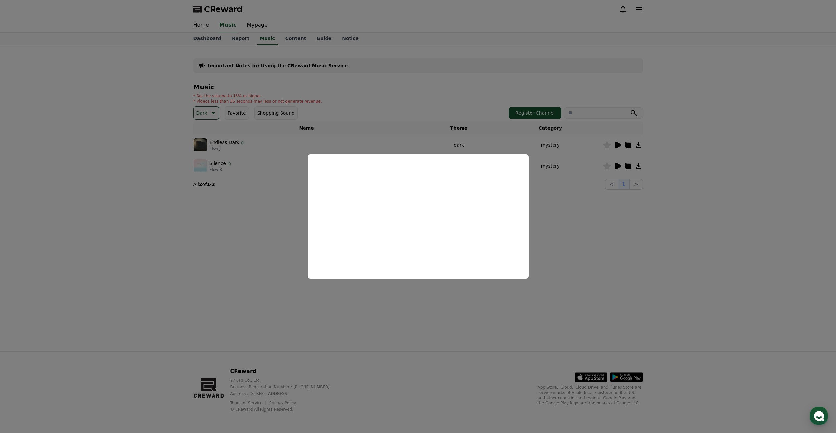
click at [641, 169] on button "close modal" at bounding box center [418, 216] width 836 height 433
click at [639, 166] on icon at bounding box center [638, 165] width 5 height 5
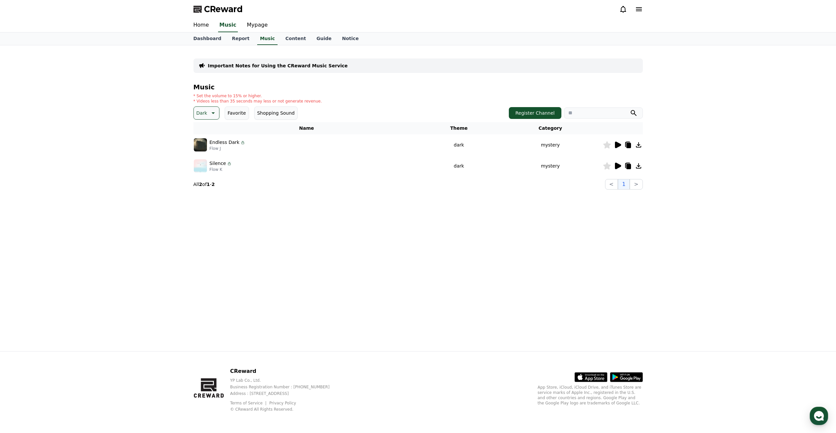
click at [618, 147] on icon at bounding box center [618, 145] width 8 height 8
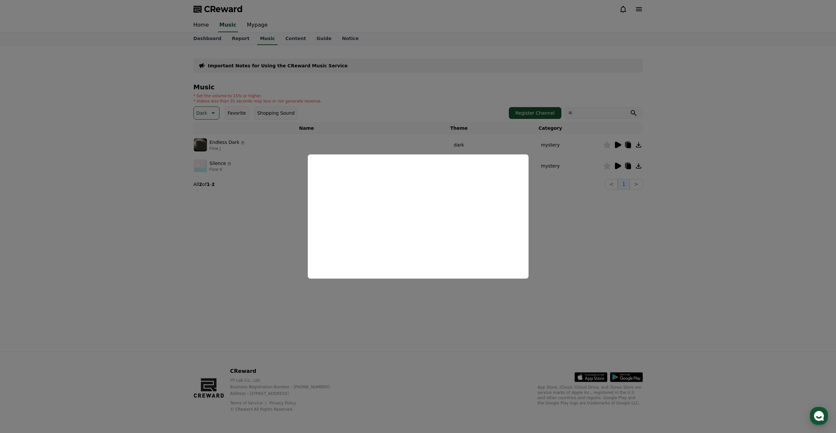
click at [584, 248] on button "close modal" at bounding box center [418, 216] width 836 height 433
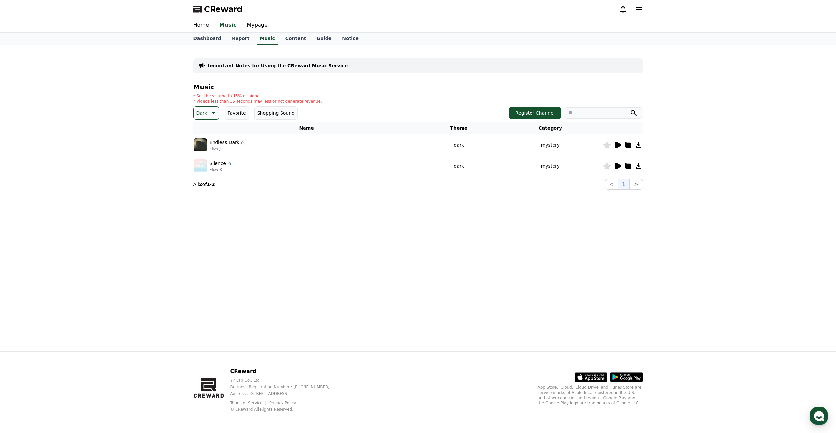
click at [204, 113] on p "Dark" at bounding box center [201, 112] width 11 height 9
click at [211, 157] on button "Dramatic" at bounding box center [208, 158] width 26 height 14
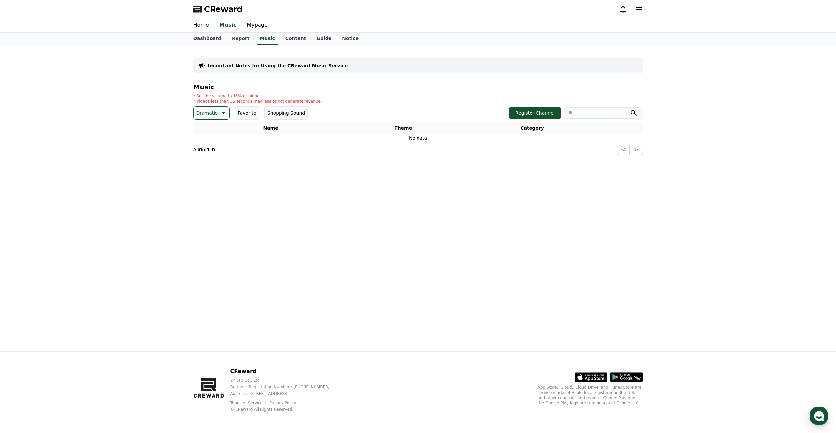
click at [208, 114] on p "Dramatic" at bounding box center [206, 112] width 21 height 9
click at [215, 169] on button "Anxious" at bounding box center [206, 167] width 23 height 14
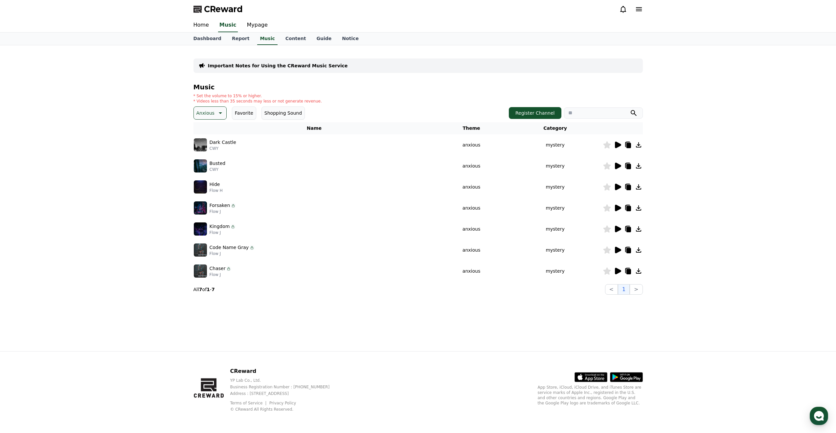
click at [619, 188] on icon at bounding box center [618, 187] width 6 height 7
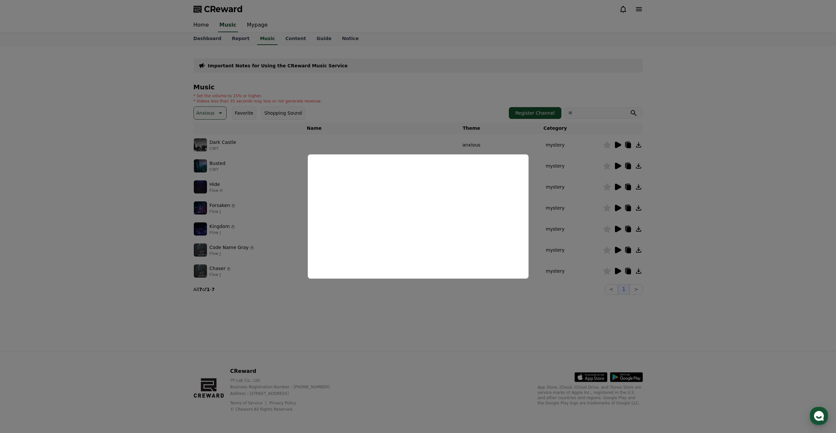
click at [219, 118] on button "close modal" at bounding box center [418, 216] width 836 height 433
click at [212, 119] on button "Anxious" at bounding box center [210, 112] width 33 height 13
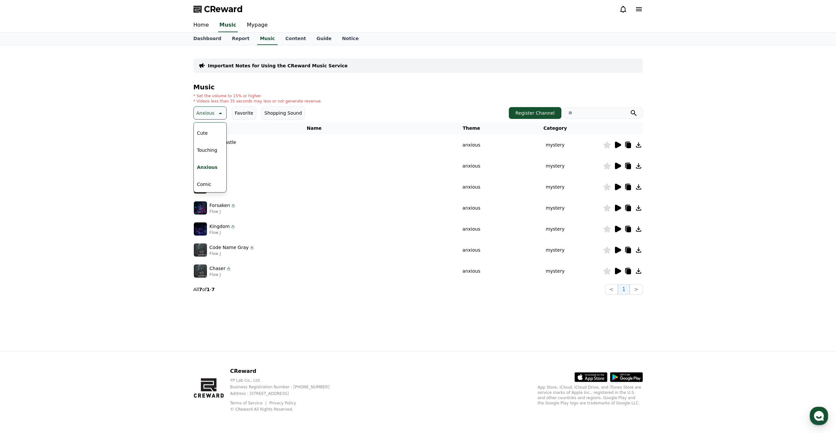
scroll to position [271, 0]
click at [206, 183] on button "Comic" at bounding box center [205, 184] width 20 height 14
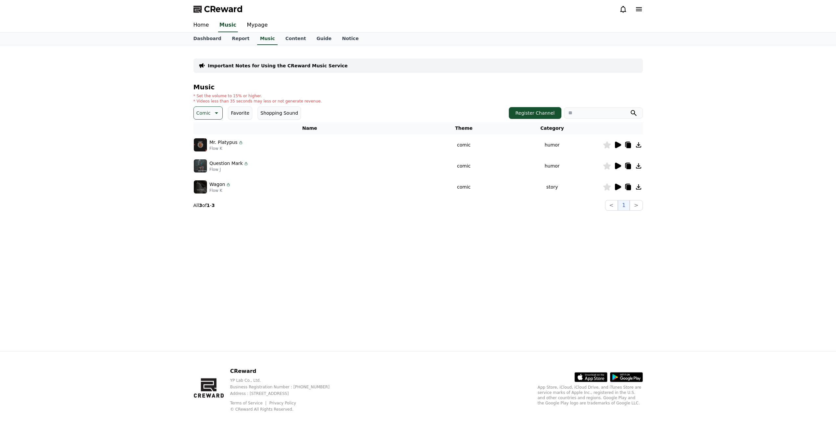
click at [617, 185] on icon at bounding box center [618, 187] width 6 height 7
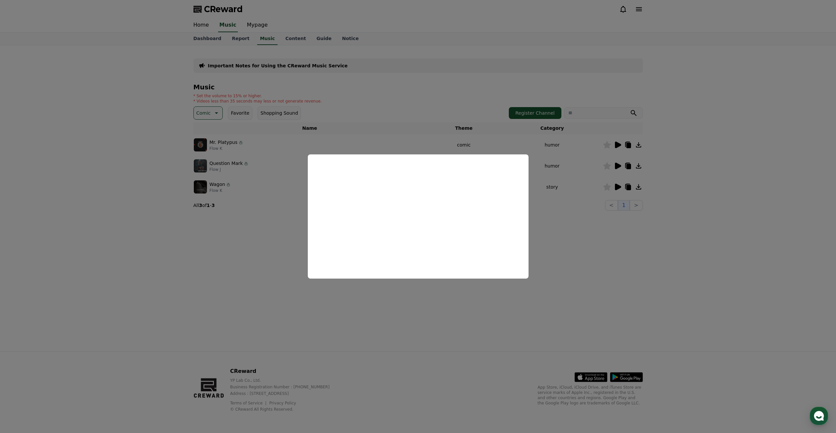
drag, startPoint x: 571, startPoint y: 256, endPoint x: 582, endPoint y: 243, distance: 16.8
click at [571, 256] on button "close modal" at bounding box center [418, 216] width 836 height 433
click at [621, 165] on div at bounding box center [622, 166] width 39 height 8
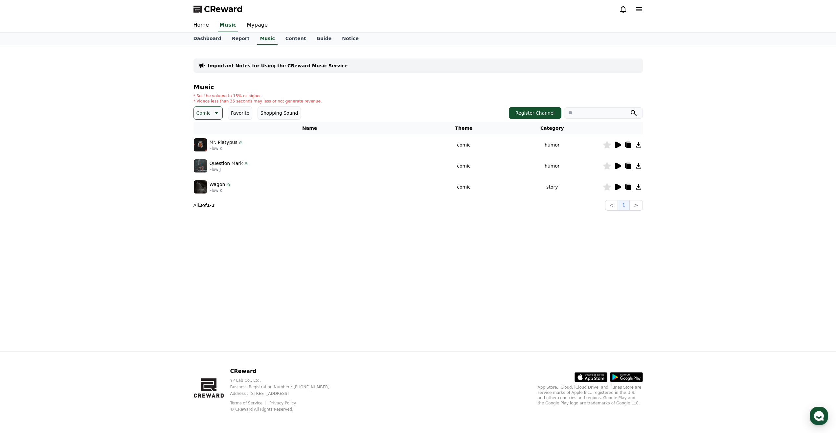
click at [618, 166] on icon at bounding box center [618, 166] width 6 height 7
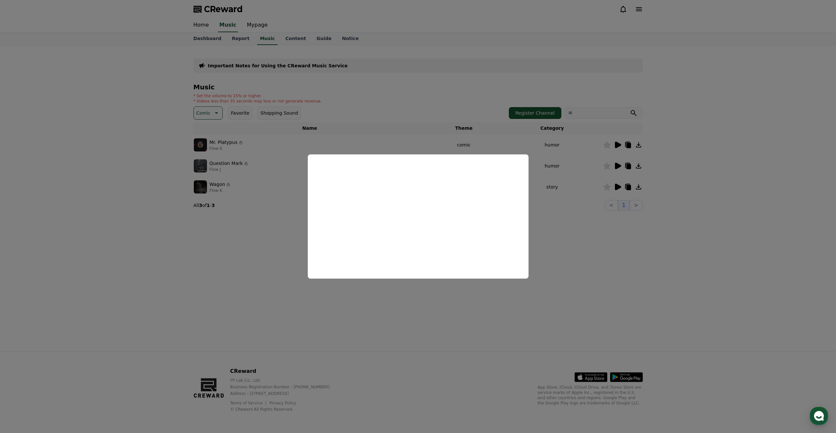
click at [580, 259] on button "close modal" at bounding box center [418, 216] width 836 height 433
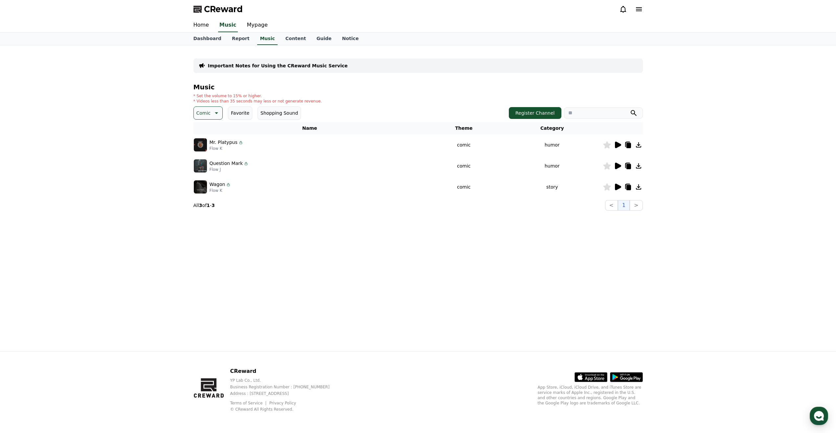
click at [618, 144] on icon at bounding box center [618, 145] width 6 height 7
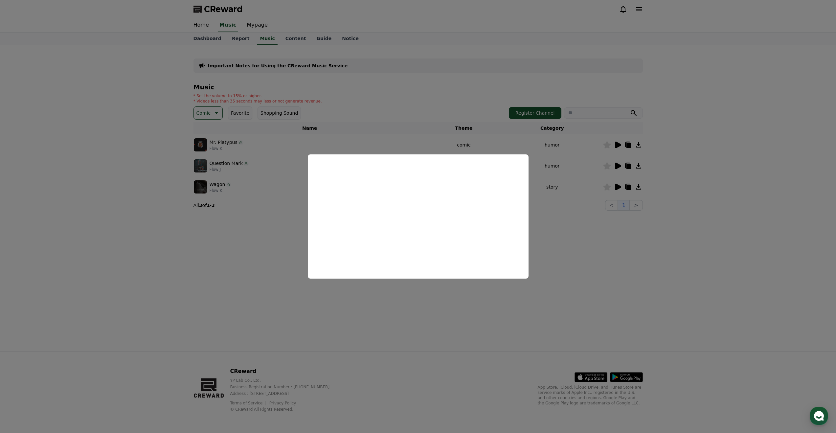
click at [665, 151] on button "close modal" at bounding box center [418, 216] width 836 height 433
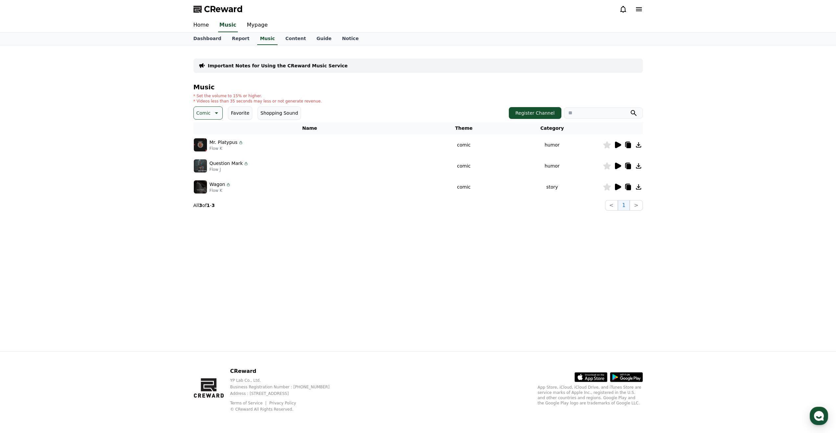
click at [639, 146] on icon at bounding box center [639, 145] width 8 height 8
click at [219, 117] on button "Comic" at bounding box center [209, 112] width 30 height 13
click at [208, 133] on div "All Fantasy Curiosity Dark Bright Popping Exciting Twist Majestic Dramatic Joyf…" at bounding box center [209, 292] width 28 height 339
click at [201, 130] on button "All" at bounding box center [200, 130] width 11 height 14
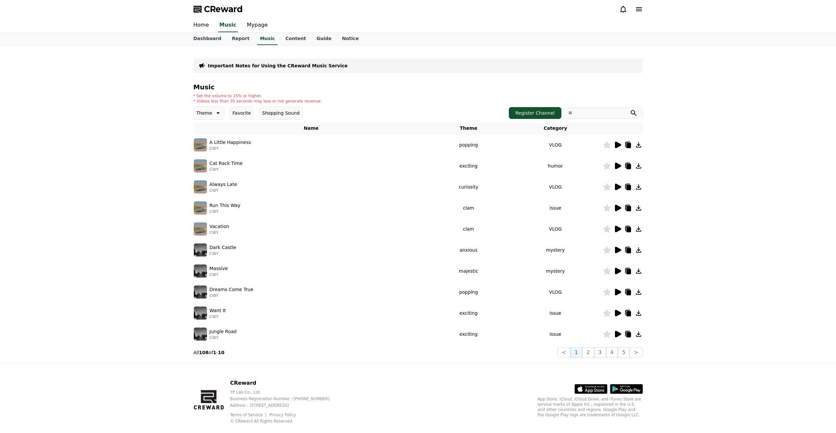
click at [618, 334] on icon at bounding box center [618, 334] width 6 height 7
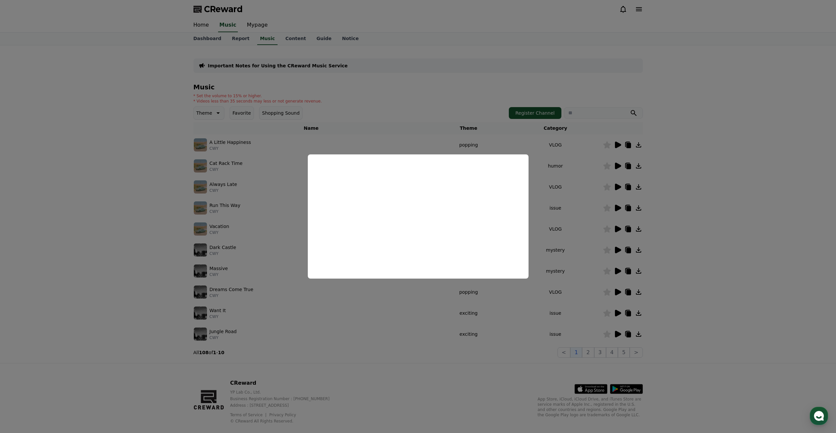
click at [621, 362] on button "close modal" at bounding box center [418, 216] width 836 height 433
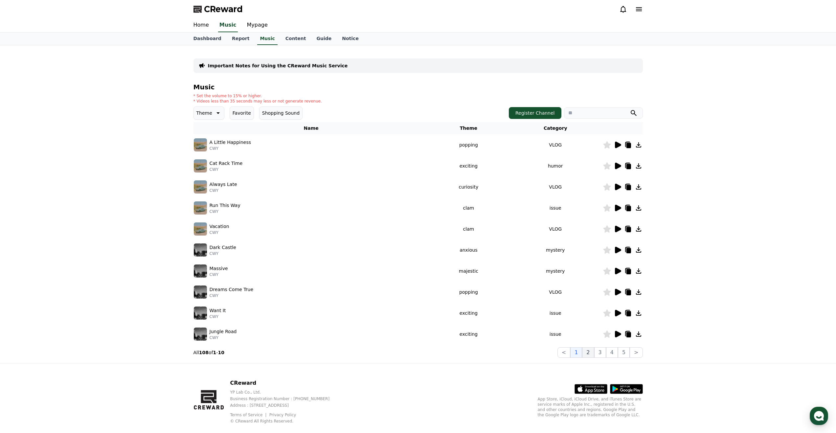
click at [588, 353] on button "2" at bounding box center [588, 352] width 12 height 11
click at [617, 272] on icon at bounding box center [618, 271] width 6 height 7
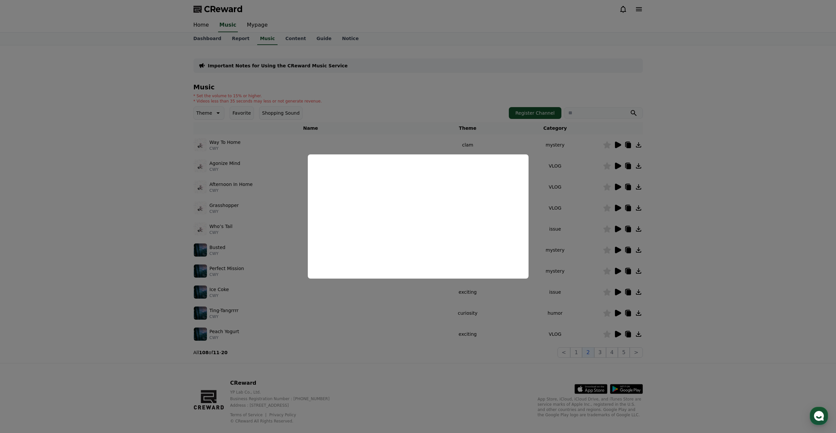
click at [594, 351] on button "close modal" at bounding box center [418, 216] width 836 height 433
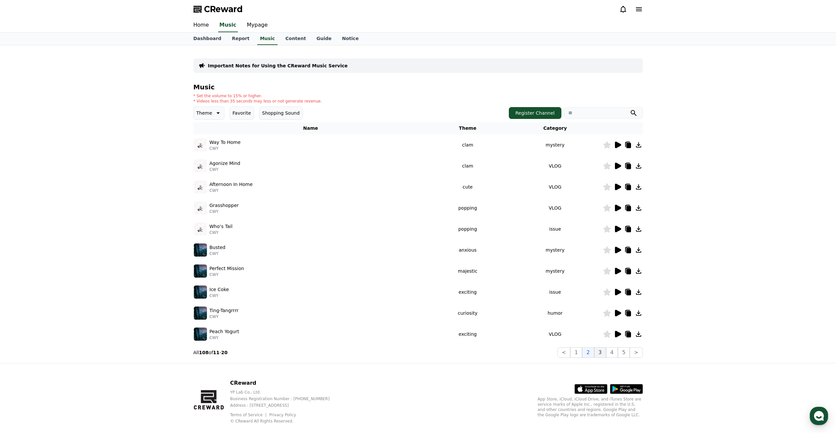
click at [599, 352] on button "3" at bounding box center [600, 352] width 12 height 11
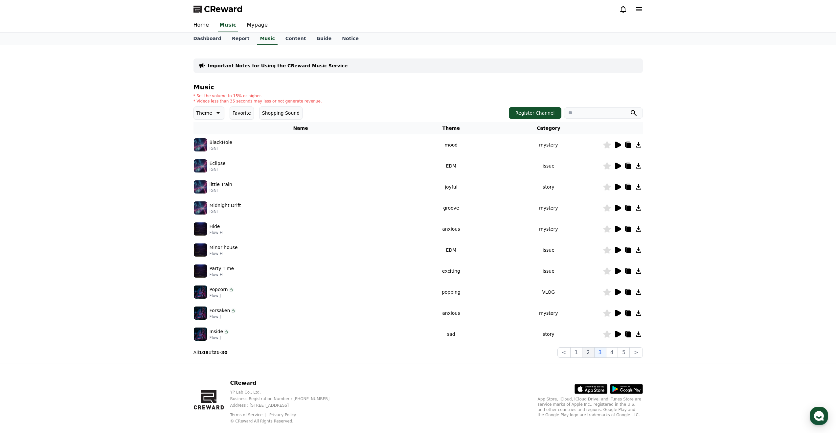
click at [590, 357] on button "2" at bounding box center [588, 352] width 12 height 11
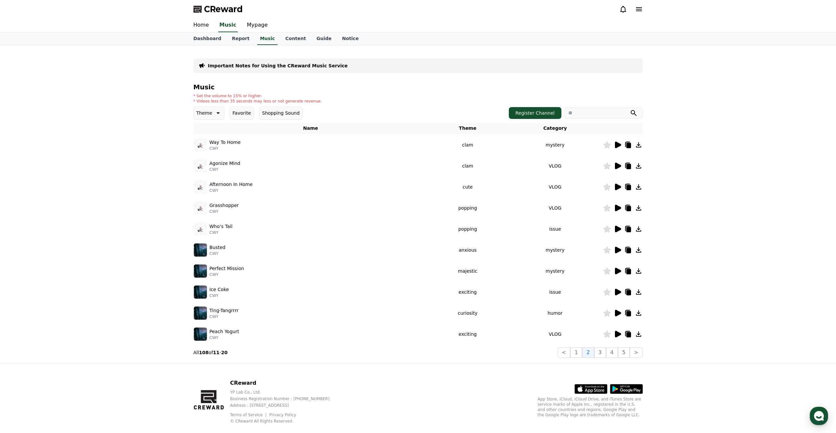
click at [617, 313] on icon at bounding box center [618, 313] width 6 height 7
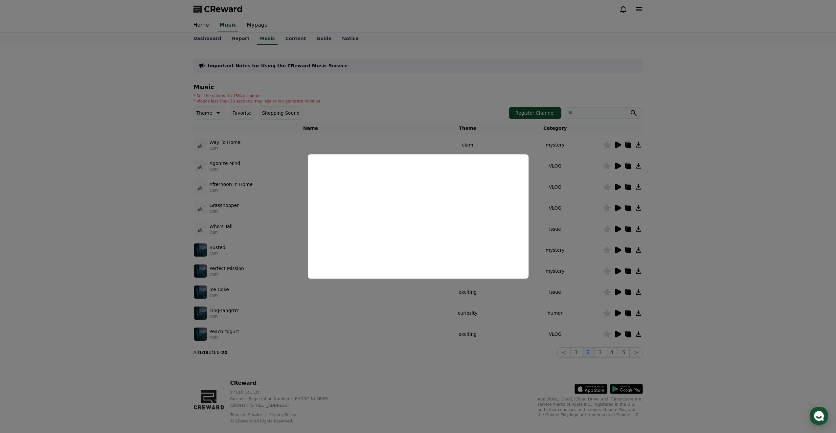
click at [428, 312] on button "close modal" at bounding box center [418, 216] width 836 height 433
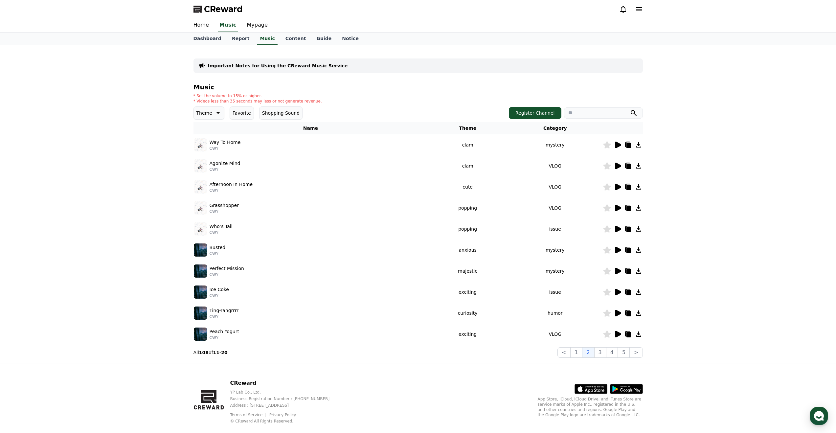
click at [639, 315] on icon at bounding box center [639, 313] width 8 height 8
